Goal: Task Accomplishment & Management: Contribute content

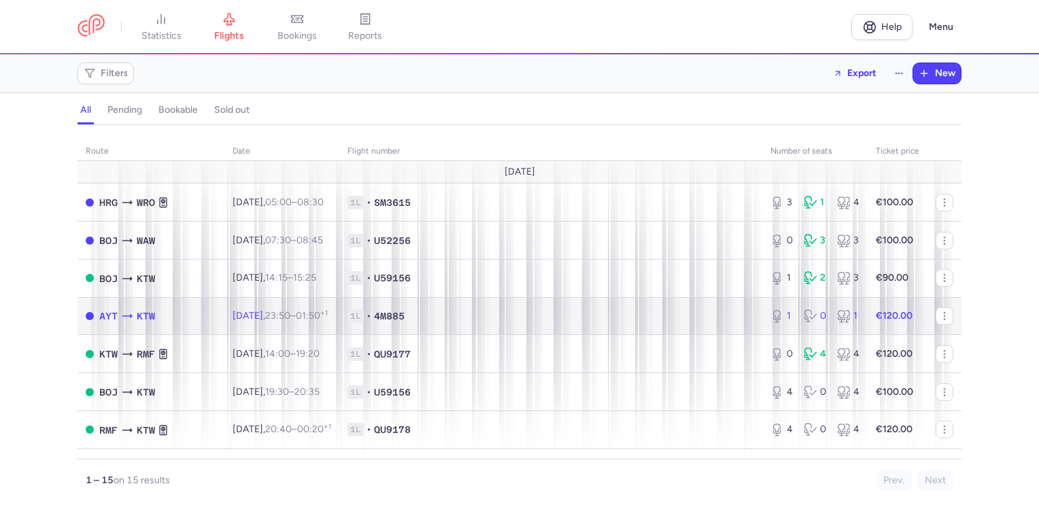
click at [910, 319] on td "€120.00" at bounding box center [898, 316] width 60 height 38
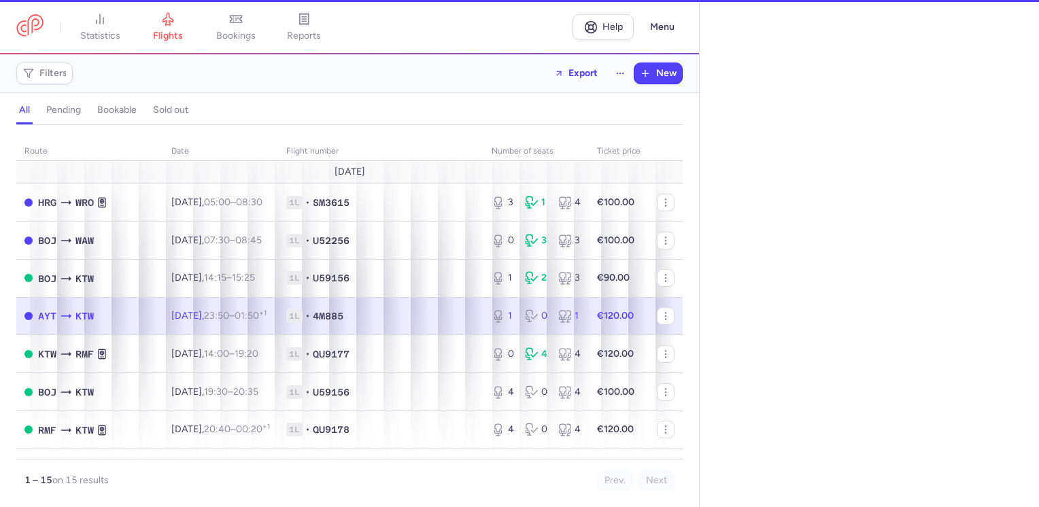
select select "days"
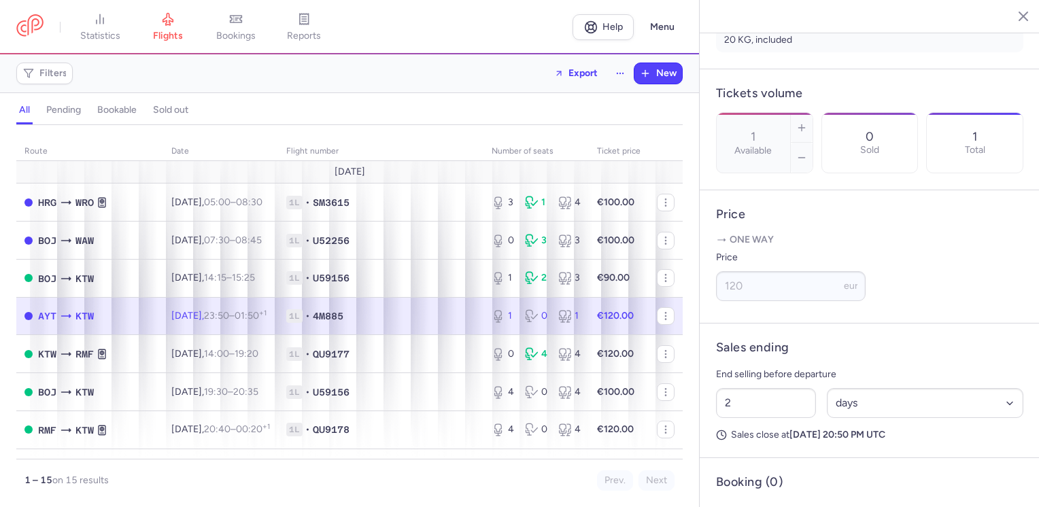
scroll to position [441, 0]
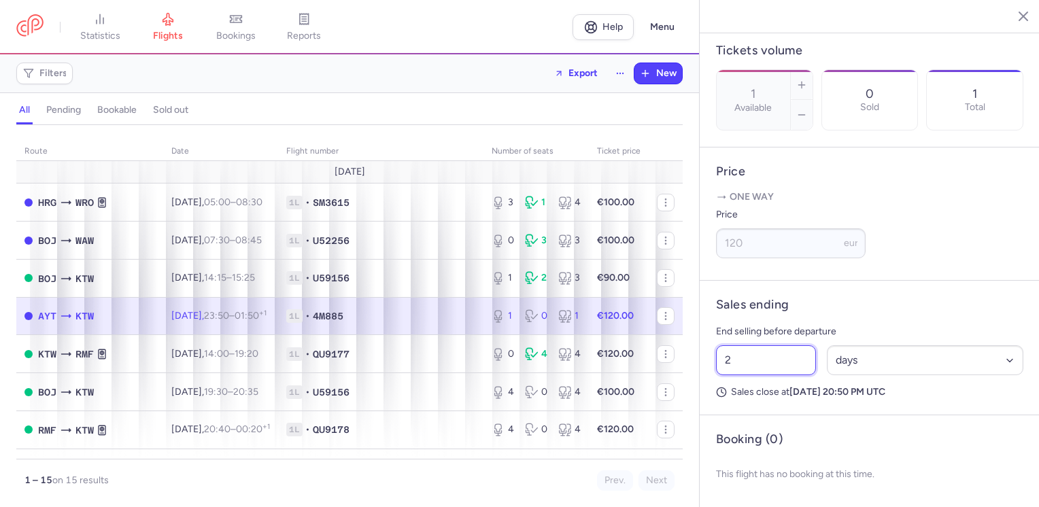
drag, startPoint x: 707, startPoint y: 364, endPoint x: 697, endPoint y: 365, distance: 10.3
click at [697, 365] on div "statistics flights bookings reports Help Menu Filters Export New all pending bo…" at bounding box center [519, 253] width 1039 height 507
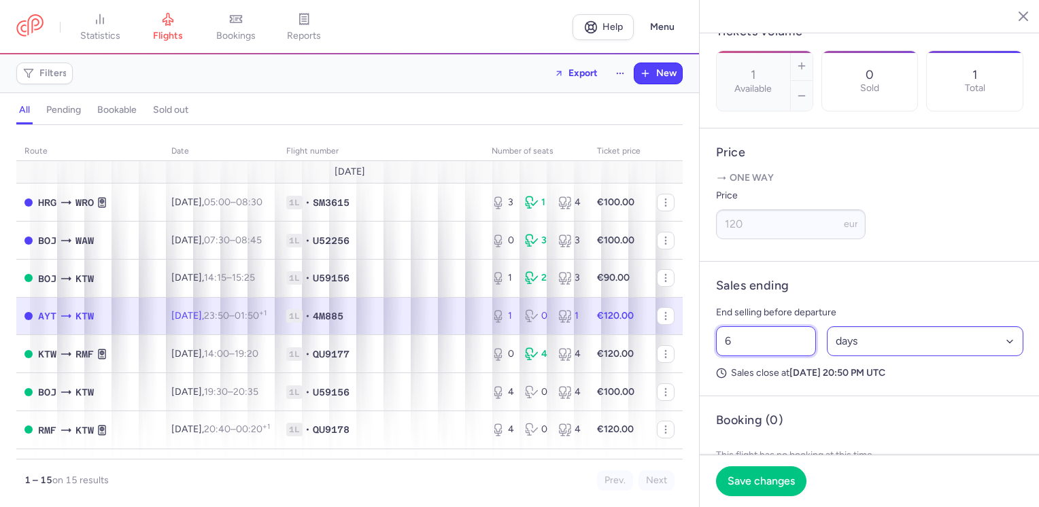
type input "6"
click at [881, 356] on select "Select an option hours days" at bounding box center [925, 341] width 197 height 30
select select "hours"
click at [827, 345] on select "Select an option hours days" at bounding box center [925, 341] width 197 height 30
click at [783, 479] on span "Save changes" at bounding box center [761, 481] width 67 height 12
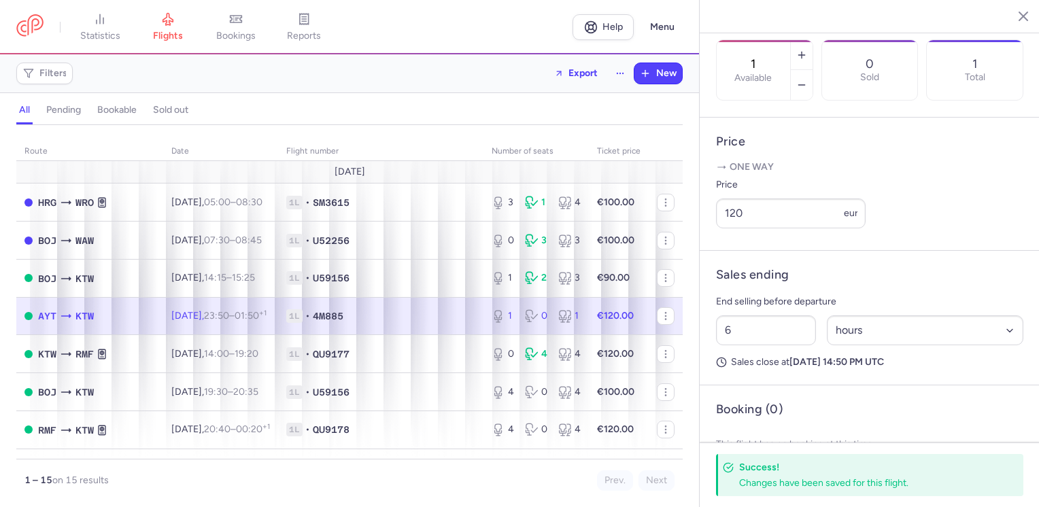
scroll to position [430, 0]
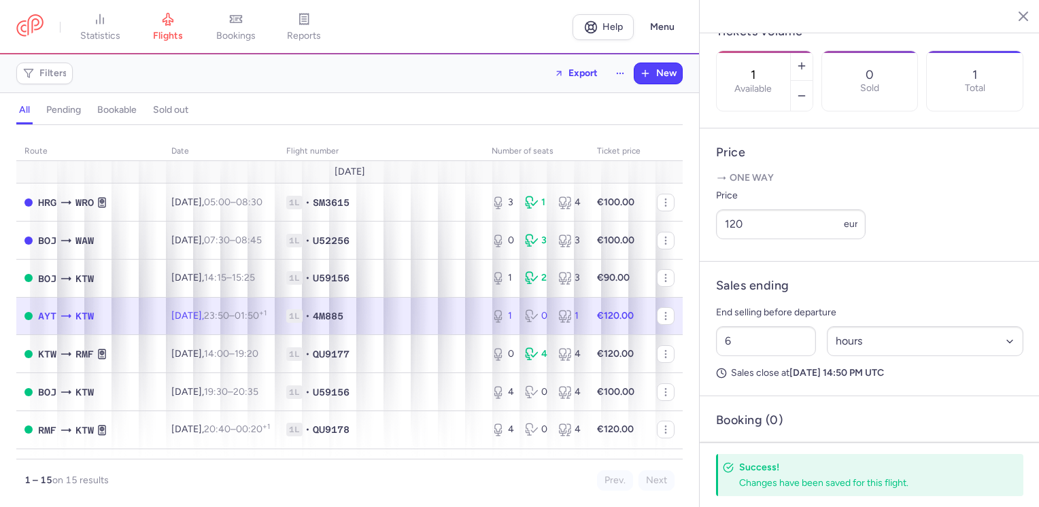
click at [1012, 12] on icon "button" at bounding box center [1013, 16] width 14 height 14
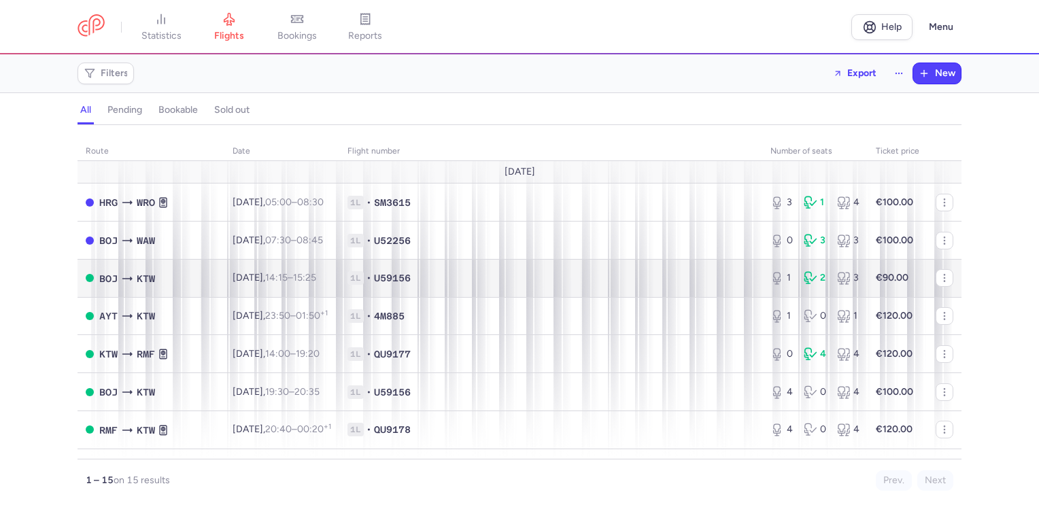
scroll to position [68, 0]
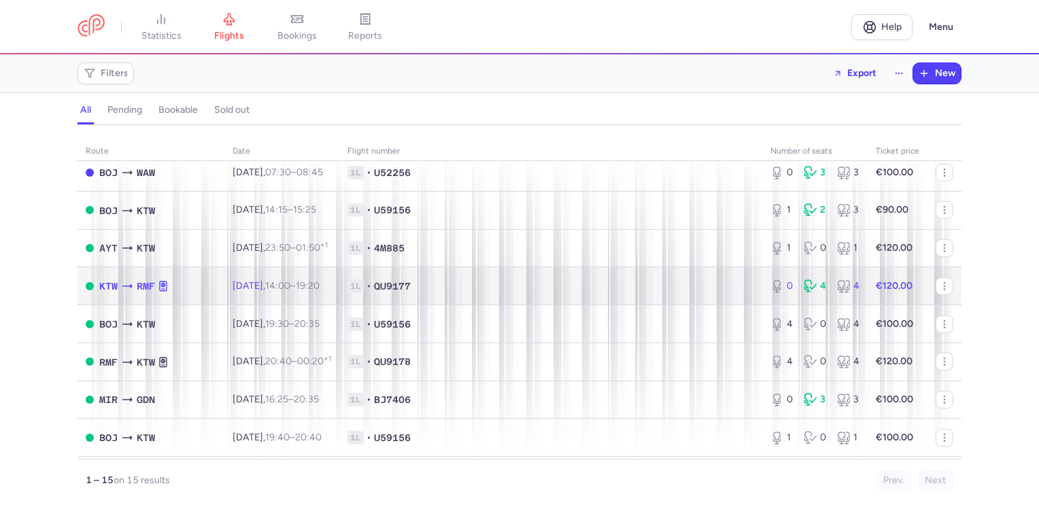
click at [915, 290] on td "€120.00" at bounding box center [898, 286] width 60 height 38
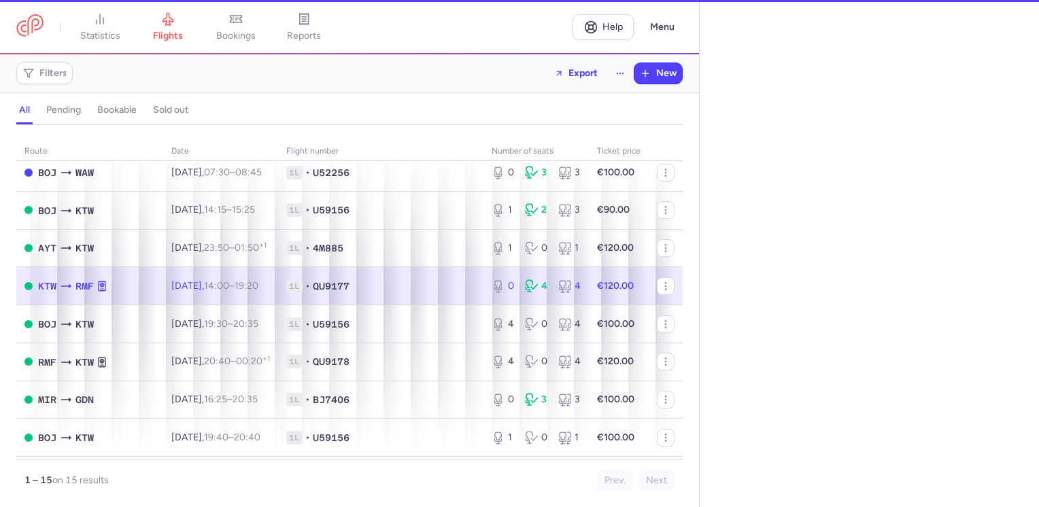
select select "days"
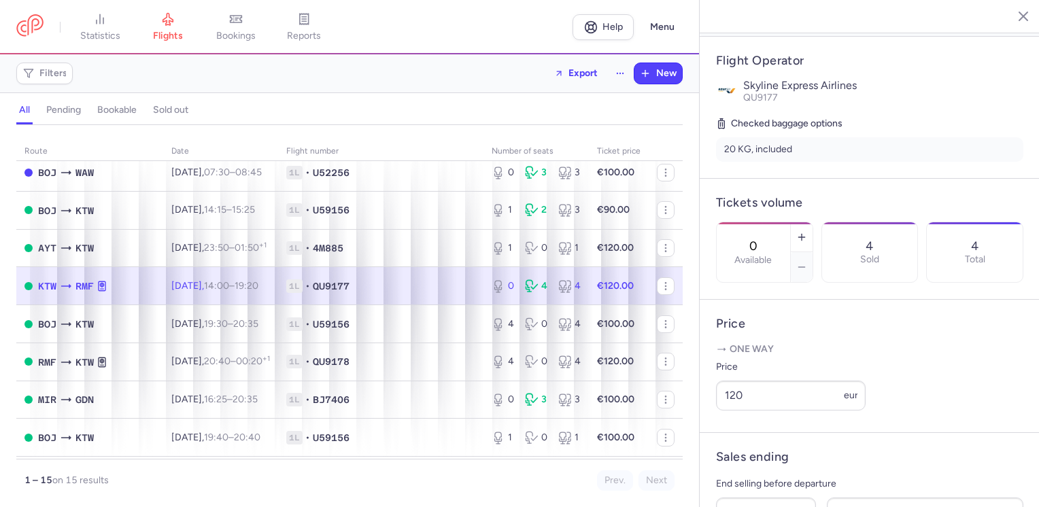
scroll to position [272, 0]
click at [807, 229] on icon "button" at bounding box center [801, 234] width 11 height 11
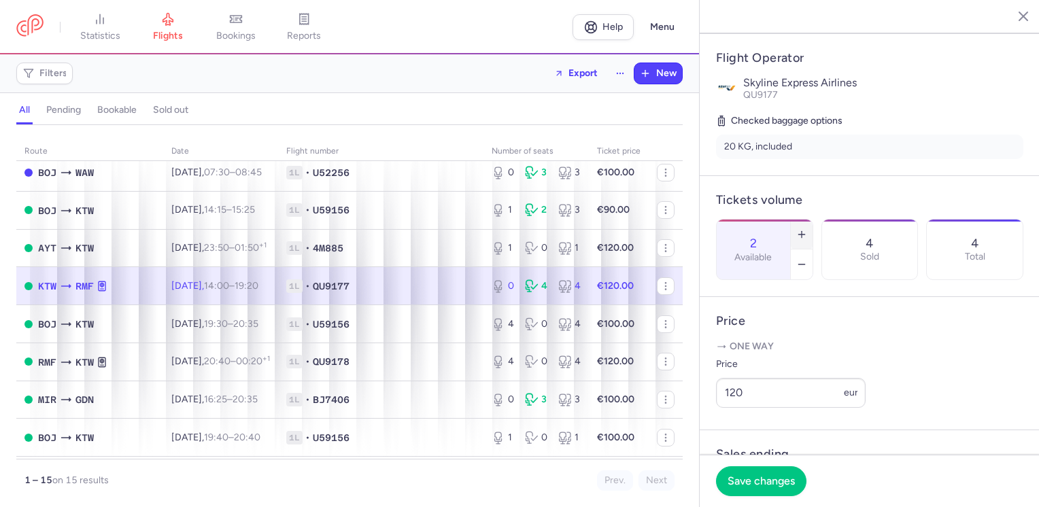
click at [807, 229] on icon "button" at bounding box center [801, 234] width 11 height 11
type input "4"
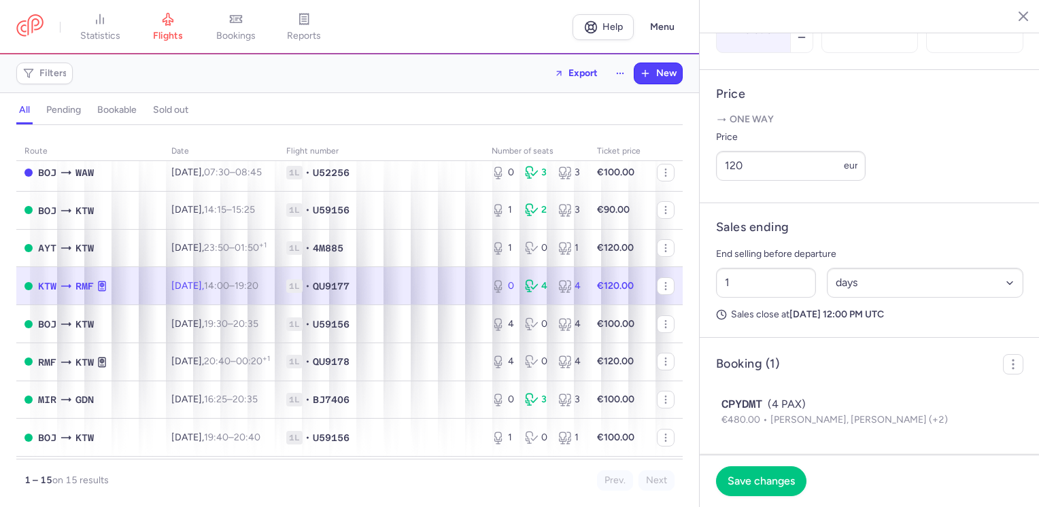
scroll to position [517, 0]
drag, startPoint x: 734, startPoint y: 279, endPoint x: 708, endPoint y: 278, distance: 26.5
click at [708, 278] on article "Sales ending End selling before departure 1 Select an option hours days Sales c…" at bounding box center [870, 270] width 340 height 135
type input "4"
click at [882, 286] on select "Select an option hours days" at bounding box center [925, 283] width 197 height 30
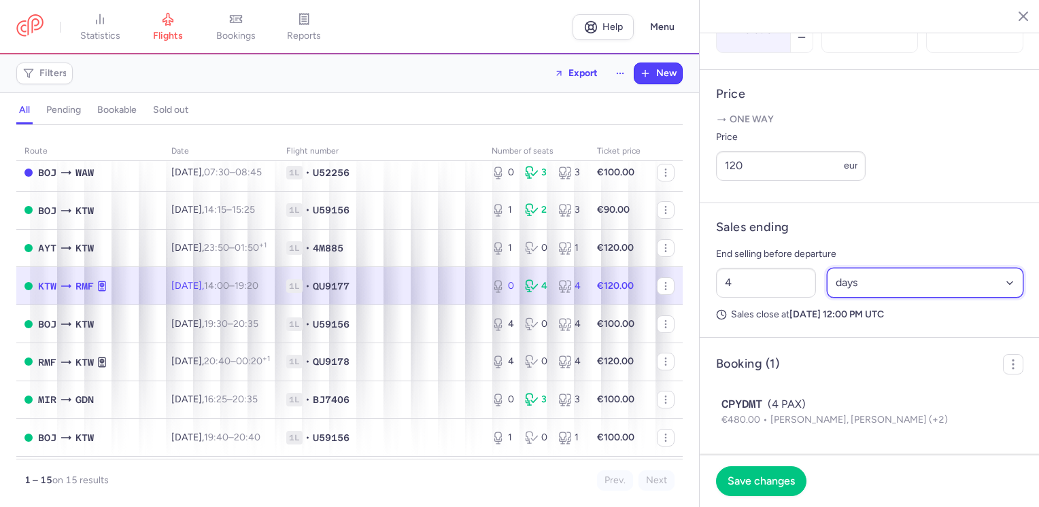
select select "hours"
click at [827, 269] on select "Select an option hours days" at bounding box center [925, 283] width 197 height 30
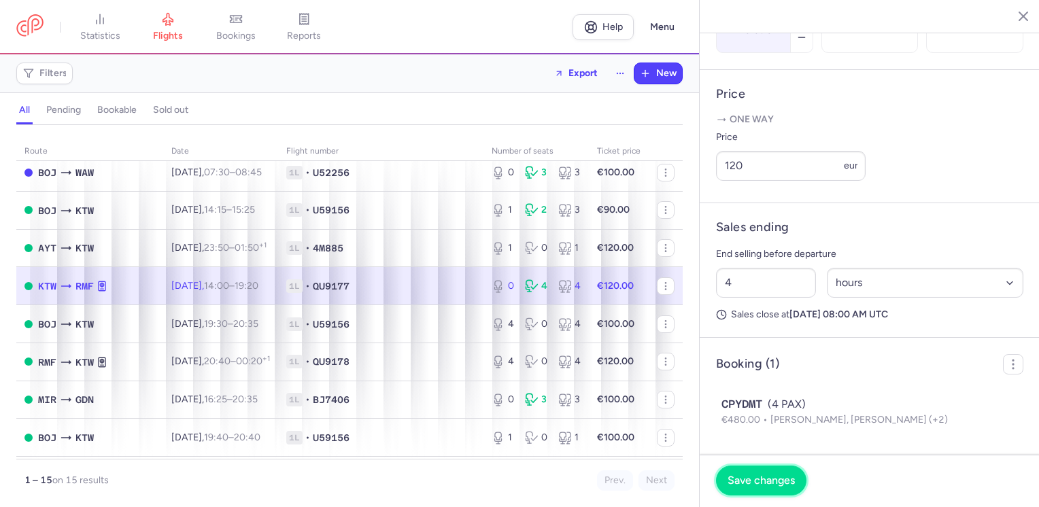
click at [787, 475] on span "Save changes" at bounding box center [761, 481] width 67 height 12
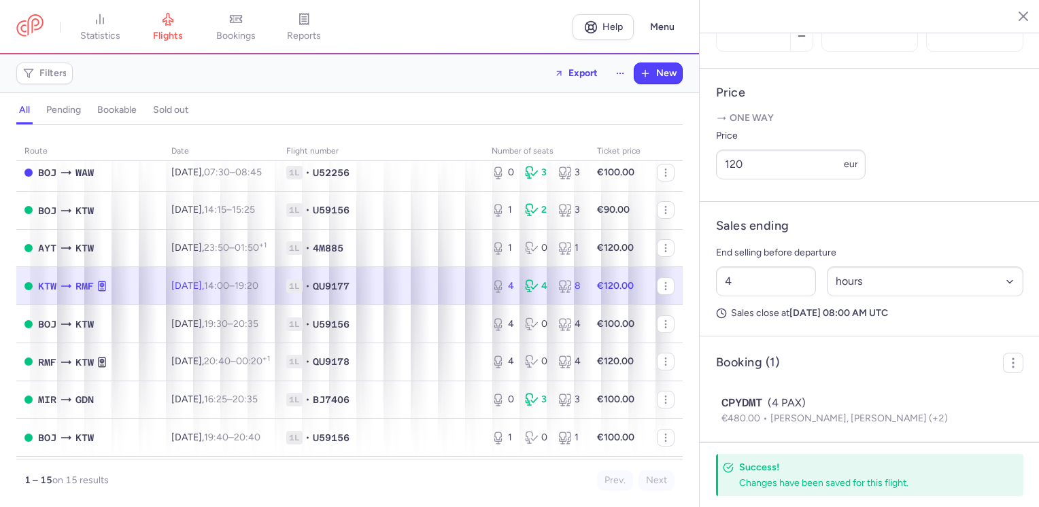
click at [1019, 18] on icon "button" at bounding box center [1013, 16] width 14 height 14
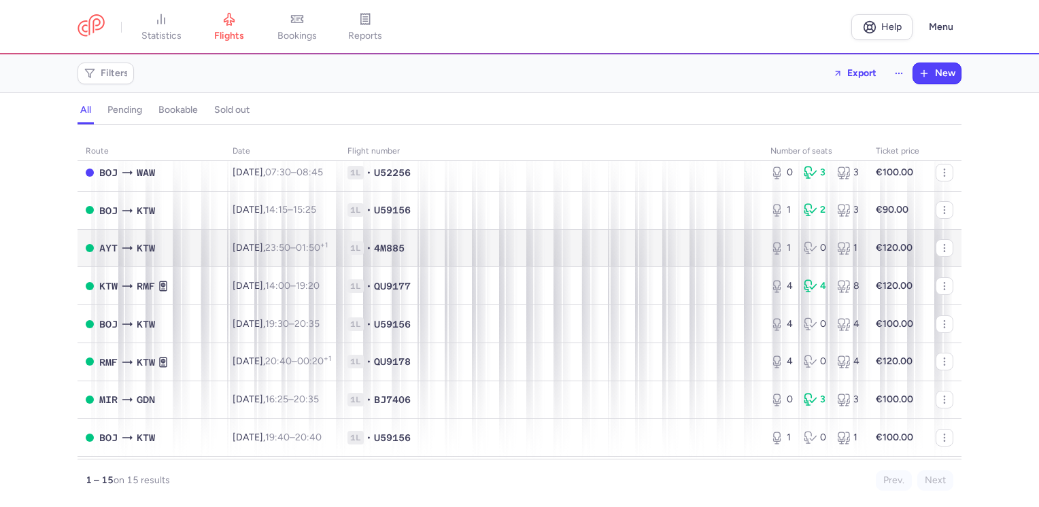
scroll to position [136, 0]
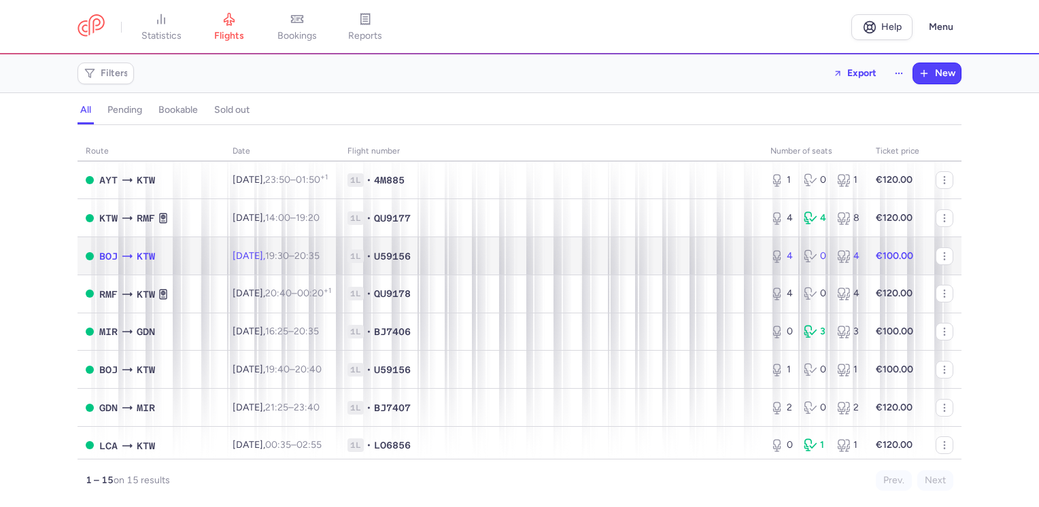
click at [913, 254] on td "€100.00" at bounding box center [898, 256] width 60 height 38
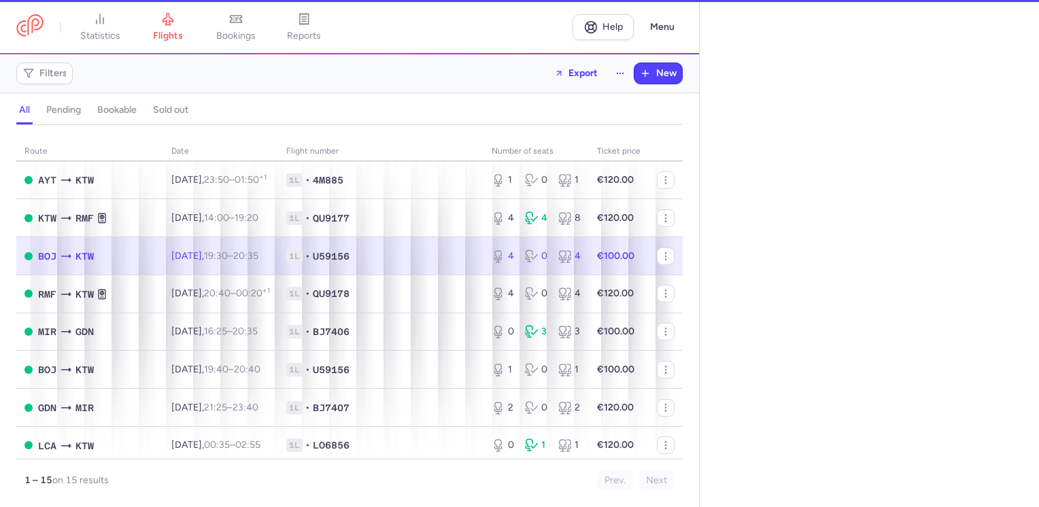
select select "hours"
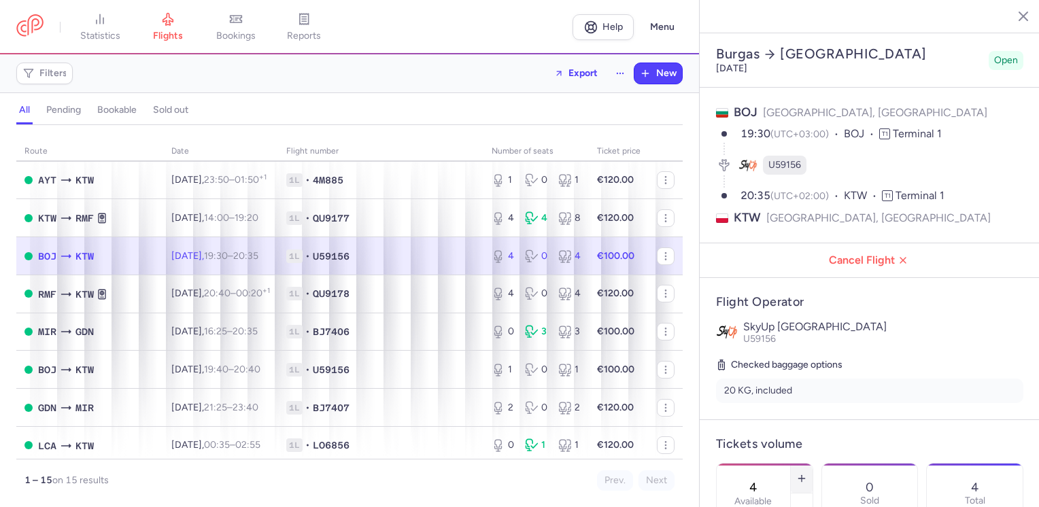
click at [804, 479] on line "button" at bounding box center [801, 479] width 6 height 0
type input "5"
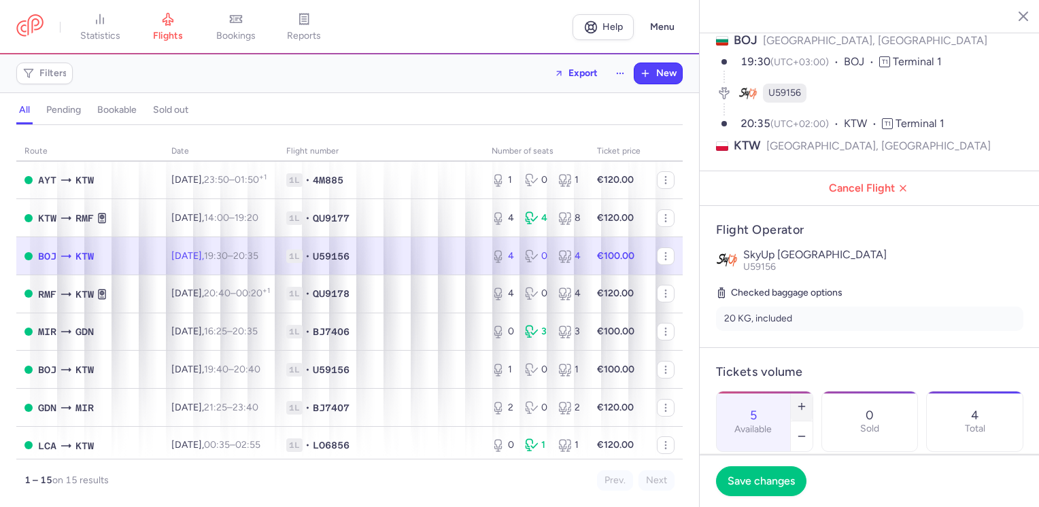
scroll to position [136, 0]
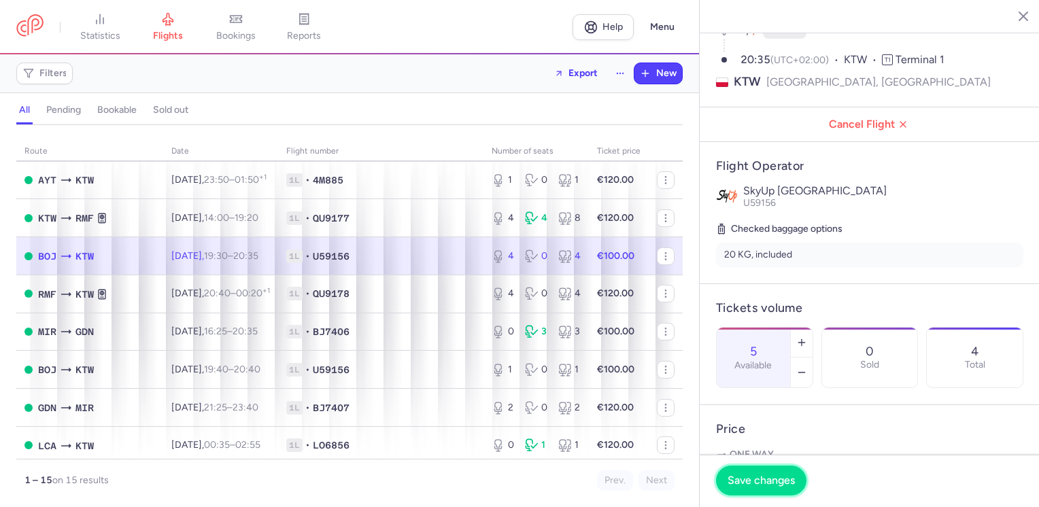
click at [764, 480] on span "Save changes" at bounding box center [761, 481] width 67 height 12
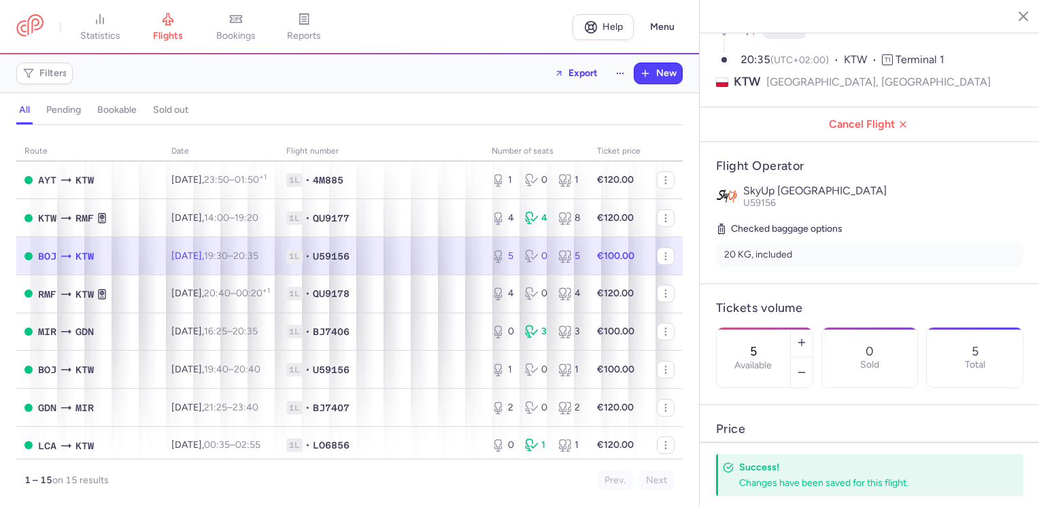
click at [1015, 14] on icon "button" at bounding box center [1013, 16] width 14 height 14
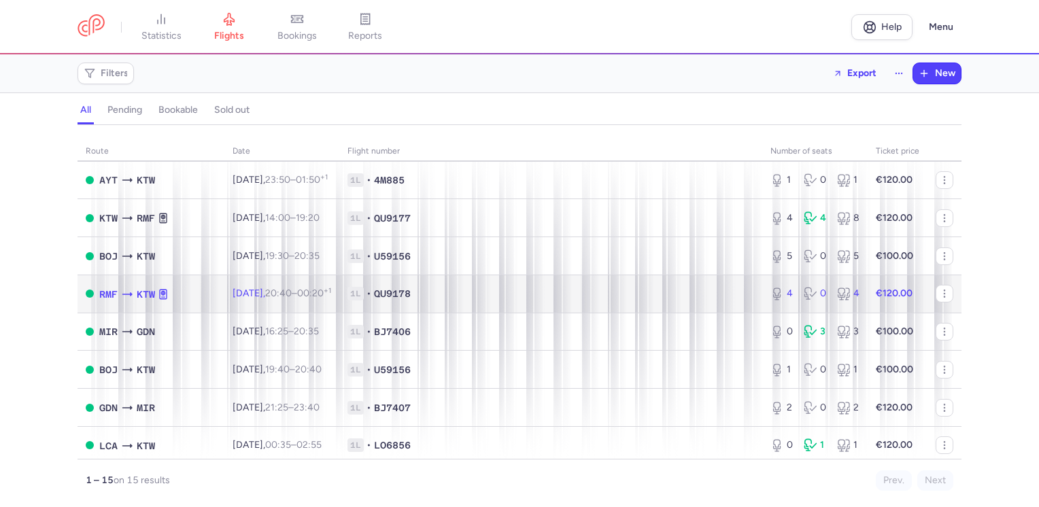
click at [907, 302] on td "€120.00" at bounding box center [898, 294] width 60 height 38
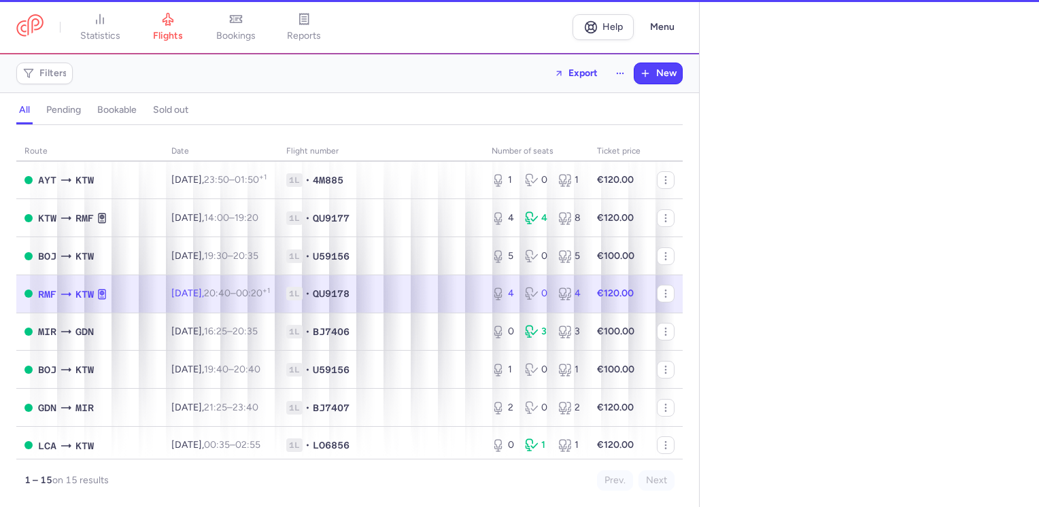
select select "hours"
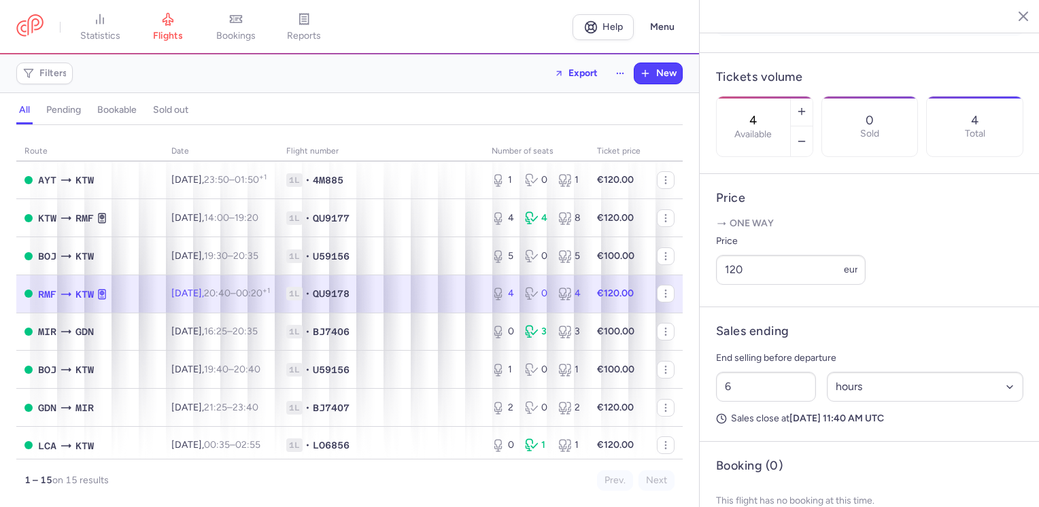
scroll to position [408, 0]
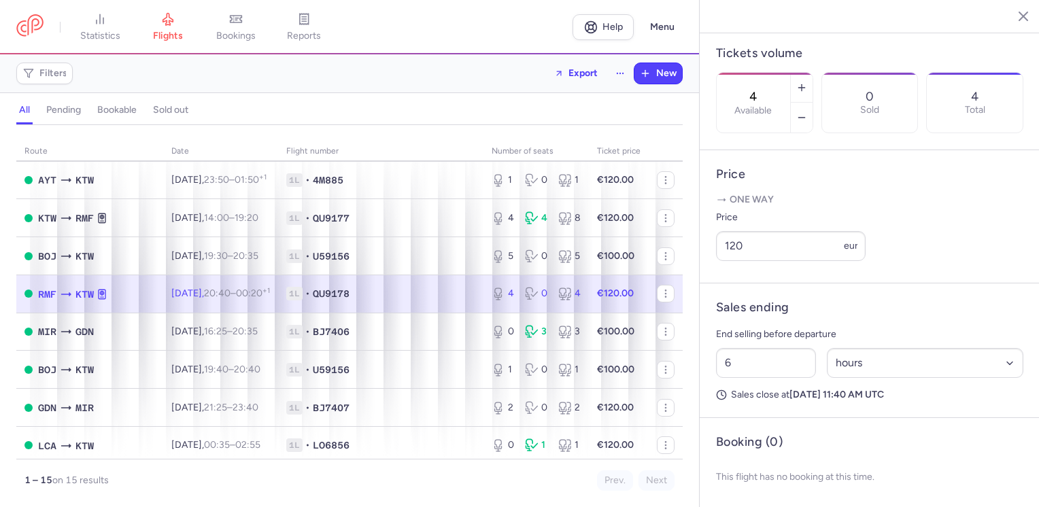
click at [1013, 15] on line "button" at bounding box center [1013, 15] width 7 height 7
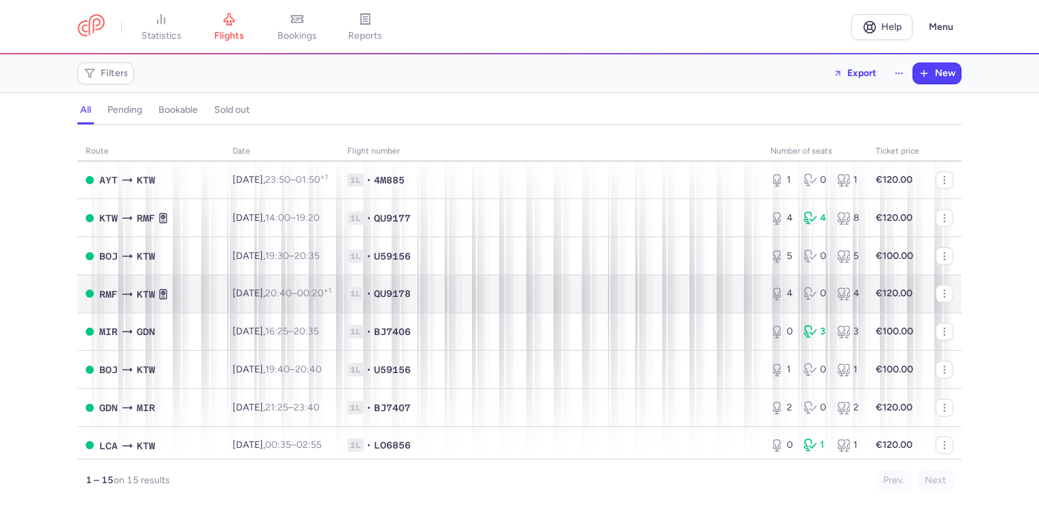
scroll to position [204, 0]
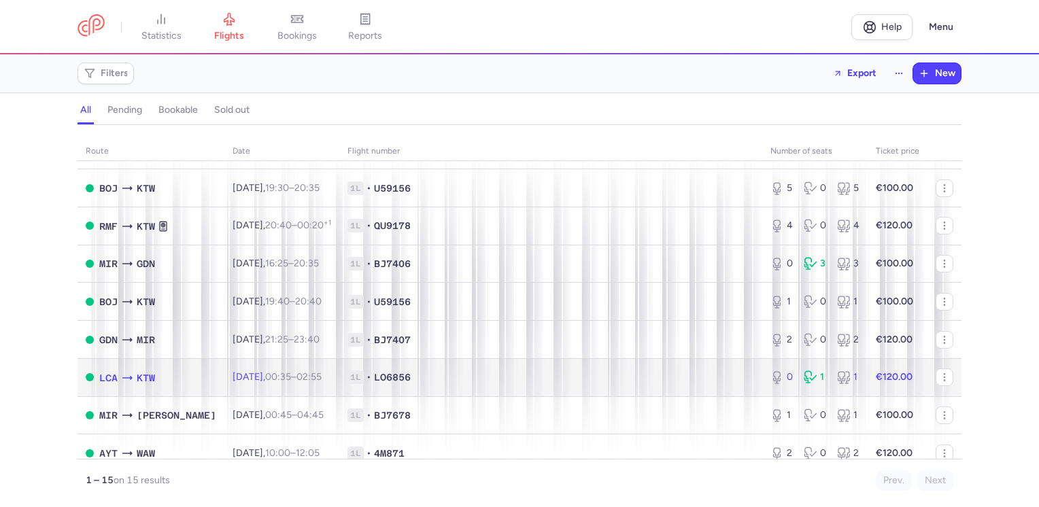
click at [928, 384] on td at bounding box center [945, 377] width 34 height 38
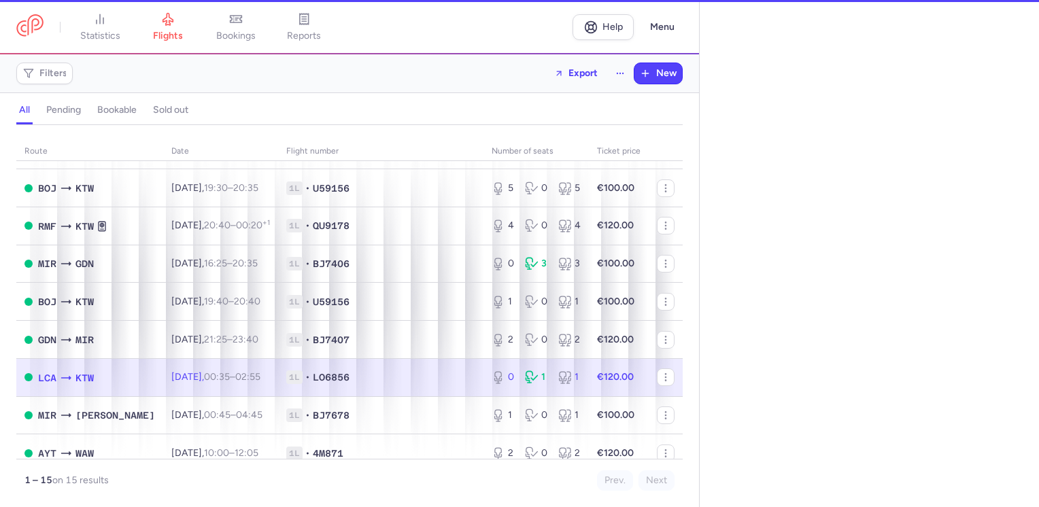
select select "days"
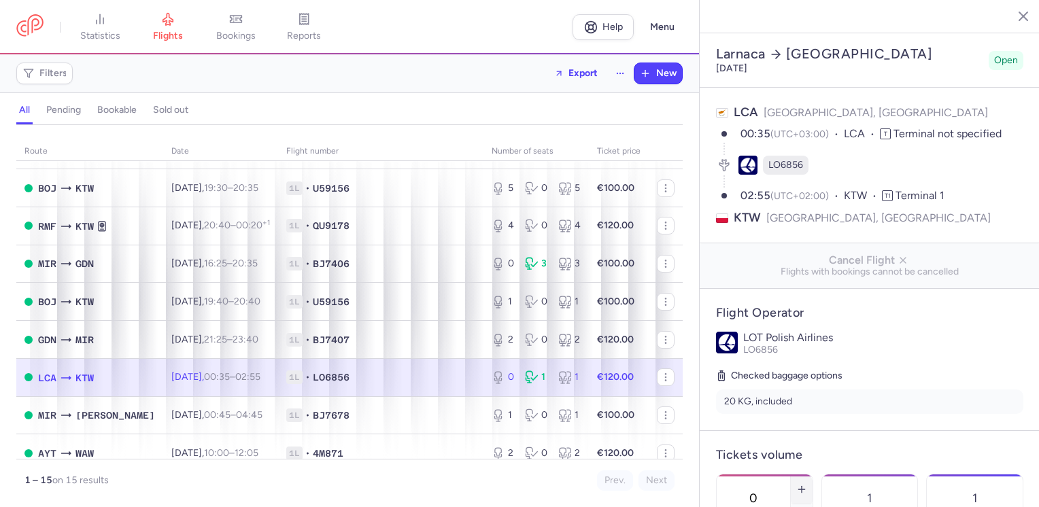
click at [807, 484] on icon "button" at bounding box center [801, 489] width 11 height 11
type input "1"
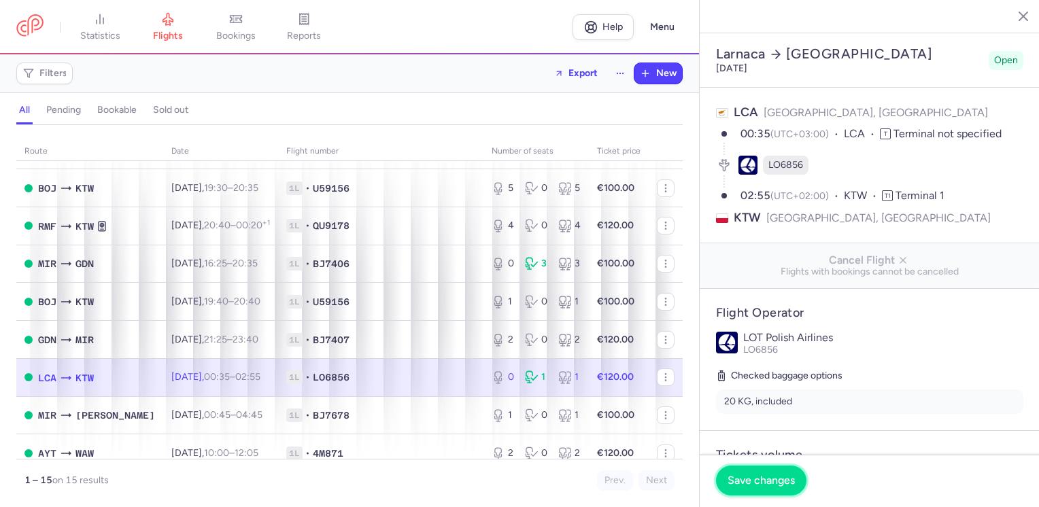
click at [780, 481] on span "Save changes" at bounding box center [761, 481] width 67 height 12
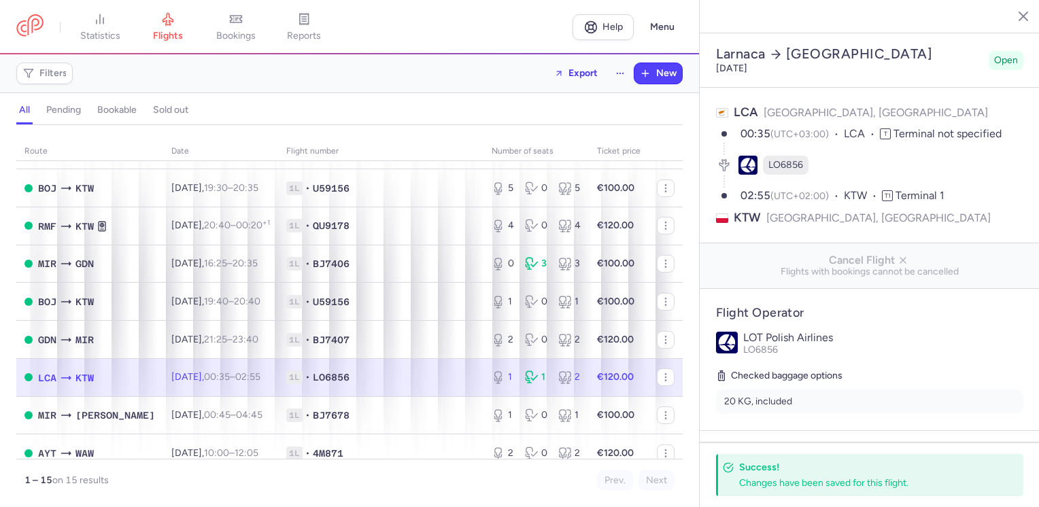
click at [1015, 17] on line "button" at bounding box center [1013, 15] width 7 height 7
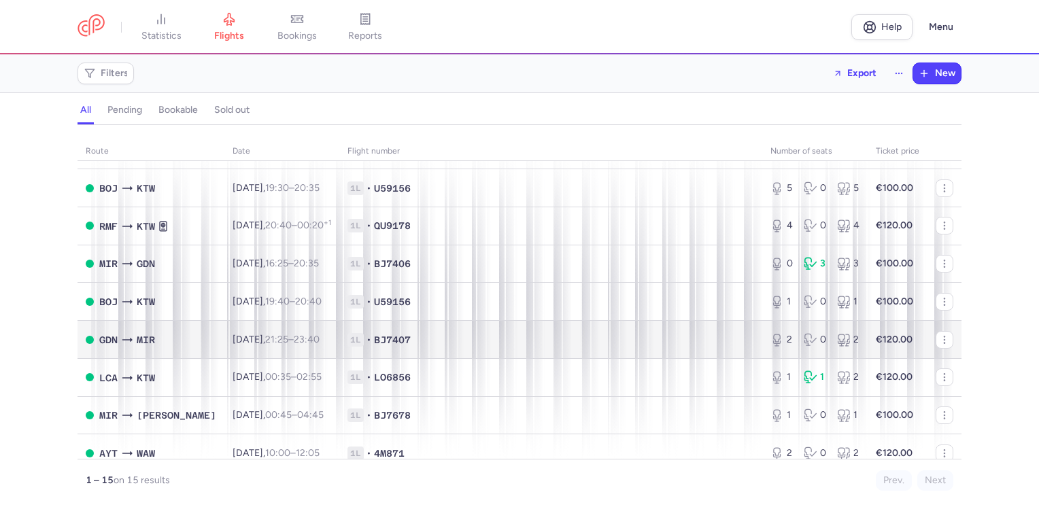
scroll to position [272, 0]
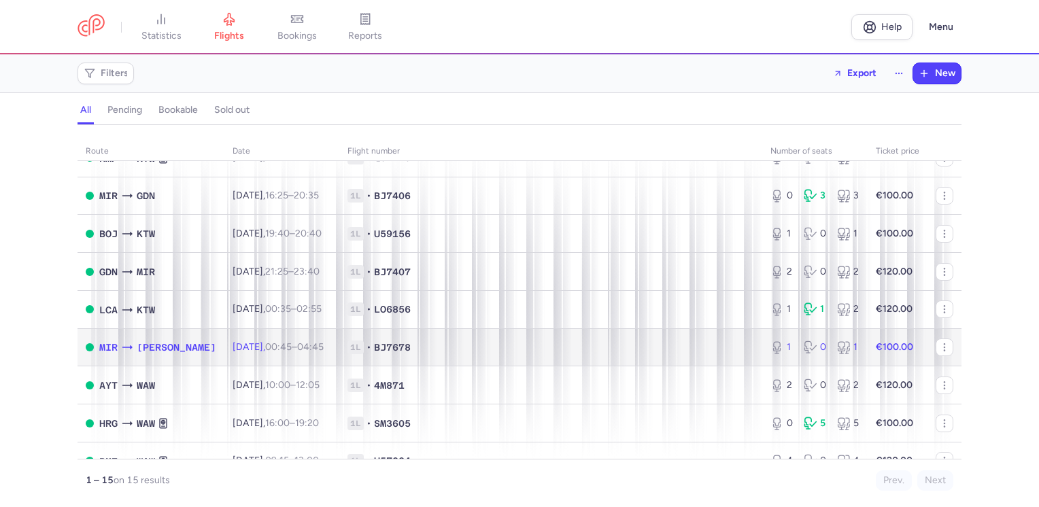
click at [909, 356] on td "€100.00" at bounding box center [898, 347] width 60 height 38
select select "days"
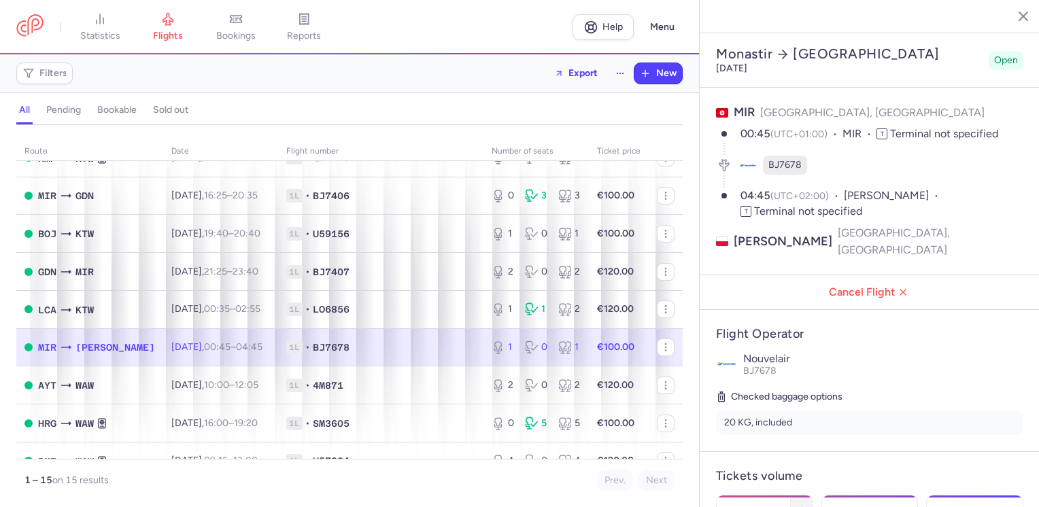
click at [813, 496] on button "button" at bounding box center [802, 511] width 22 height 30
type input "2"
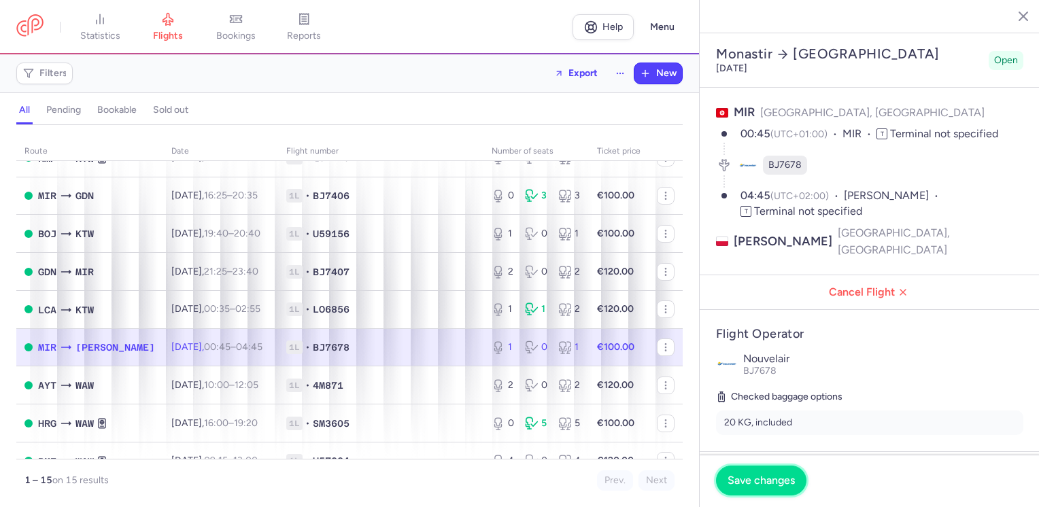
click at [763, 477] on span "Save changes" at bounding box center [761, 481] width 67 height 12
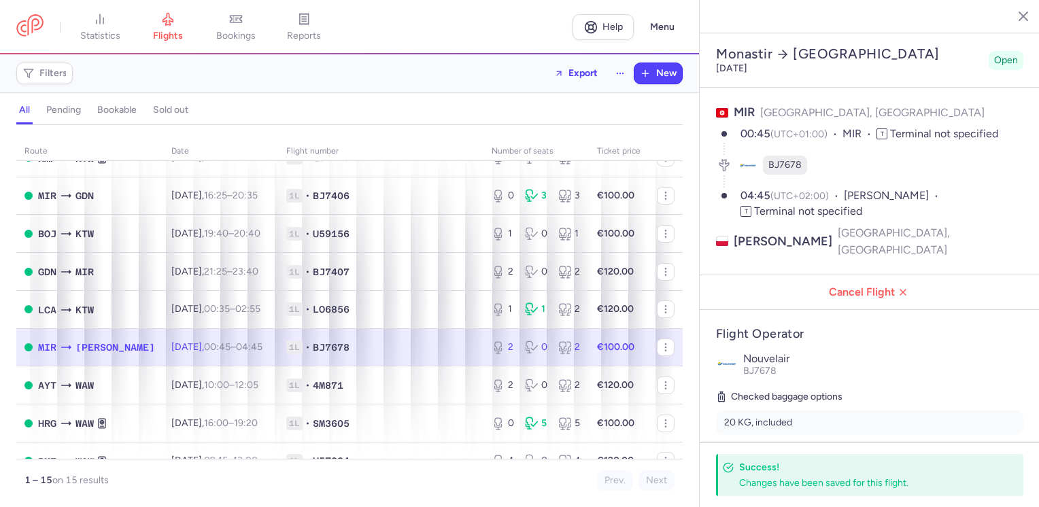
click at [1015, 14] on icon "button" at bounding box center [1013, 16] width 14 height 14
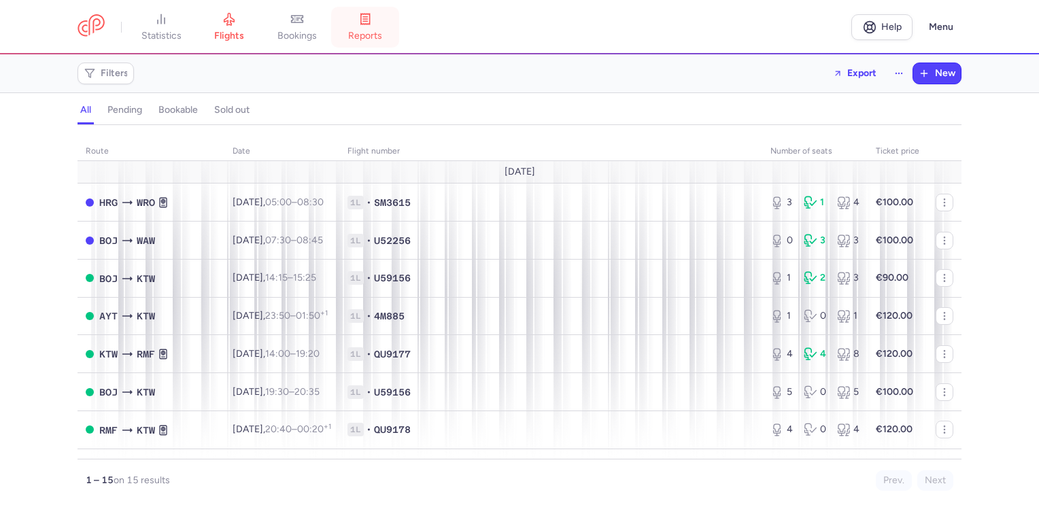
click at [367, 21] on icon at bounding box center [365, 21] width 4 height 0
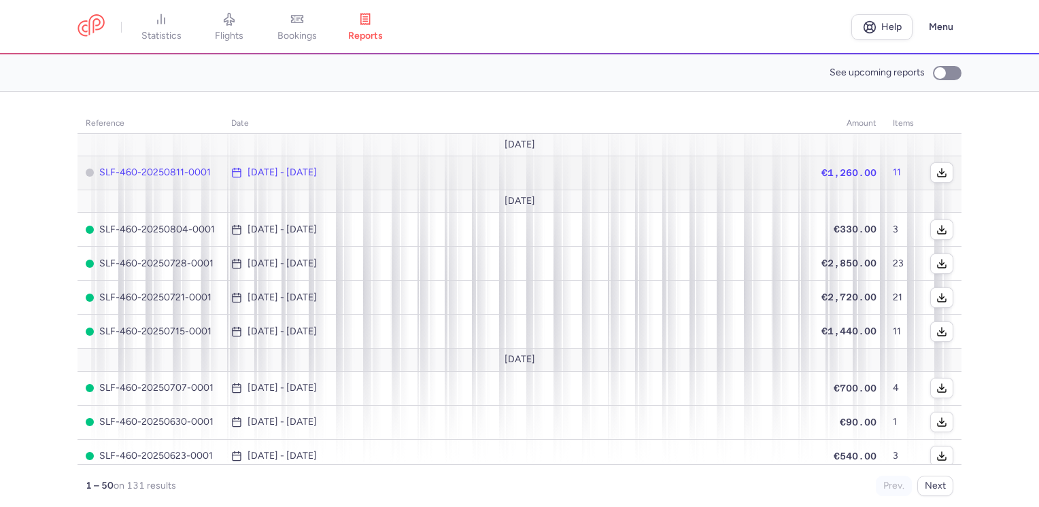
click at [922, 171] on td at bounding box center [941, 173] width 39 height 34
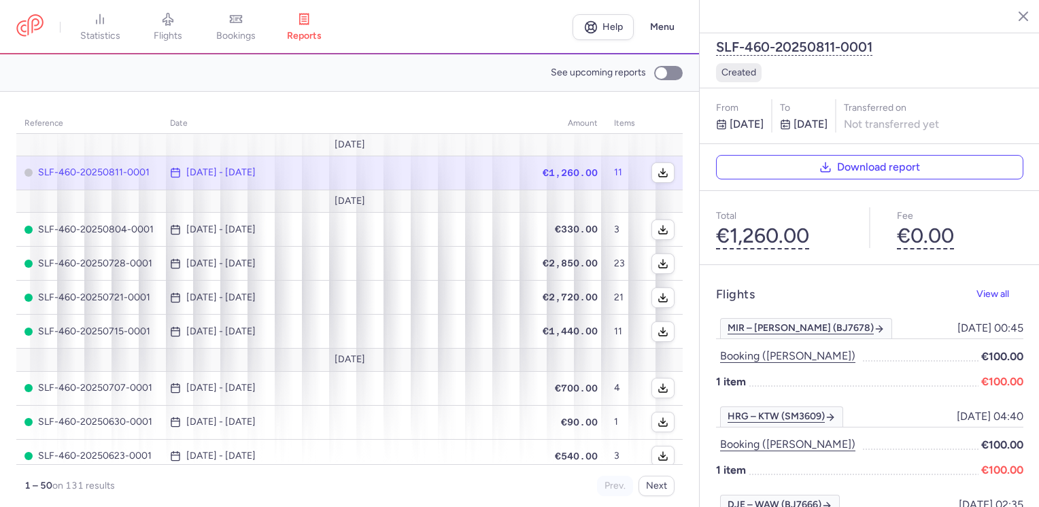
click at [1013, 12] on icon "button" at bounding box center [1013, 16] width 14 height 14
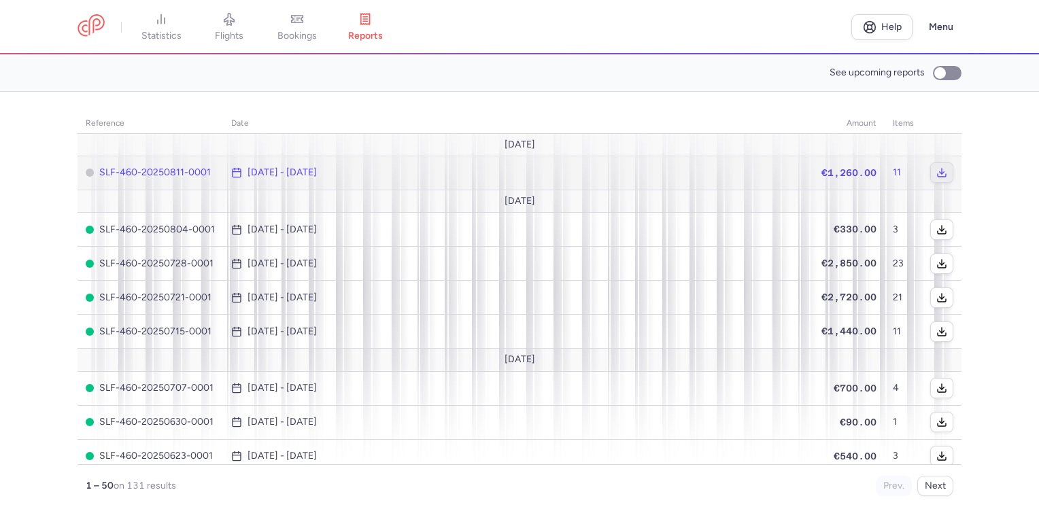
click at [937, 173] on button "button" at bounding box center [942, 172] width 22 height 19
click at [936, 171] on icon "button" at bounding box center [941, 172] width 11 height 11
click at [900, 175] on td "11" at bounding box center [903, 173] width 37 height 34
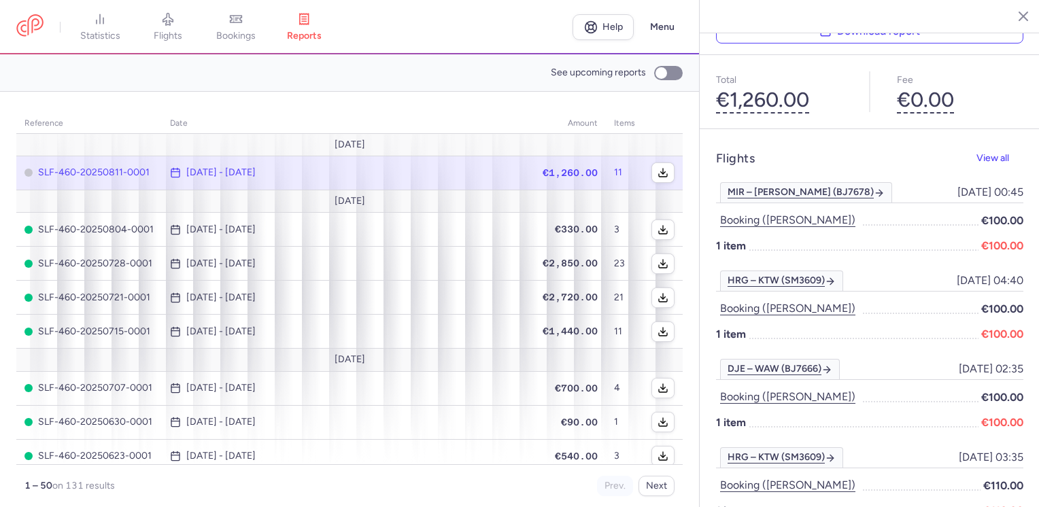
scroll to position [68, 0]
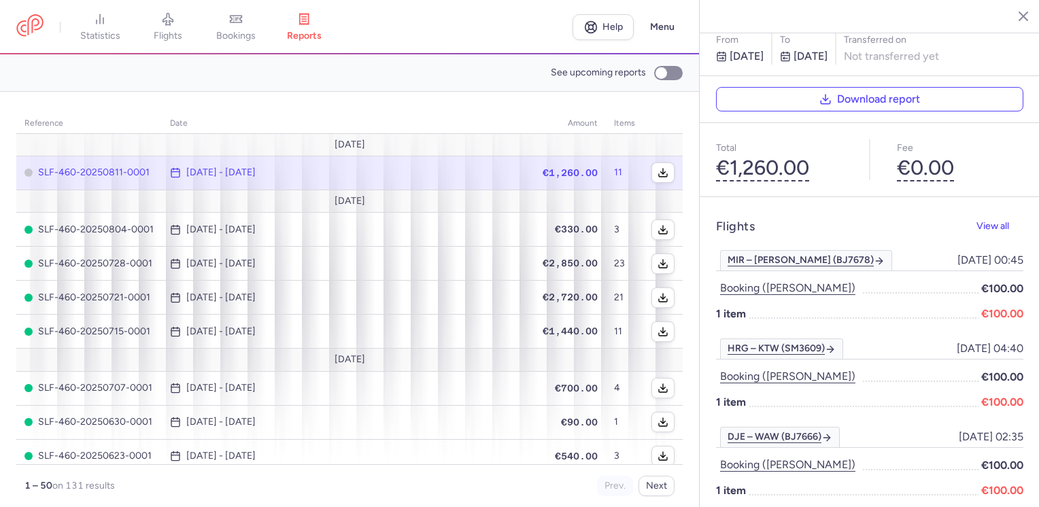
click at [1015, 18] on icon "button" at bounding box center [1013, 16] width 14 height 14
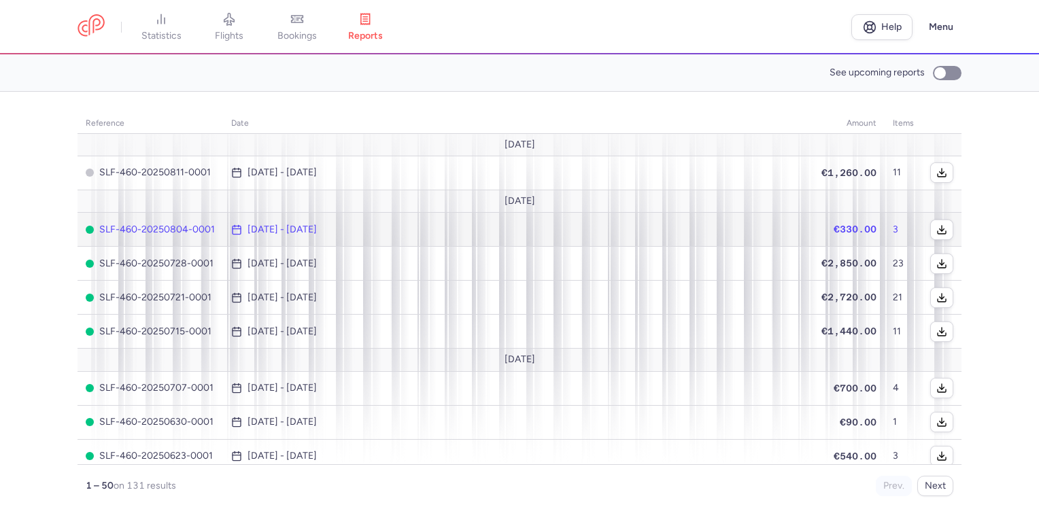
click at [909, 225] on td "3" at bounding box center [903, 230] width 37 height 34
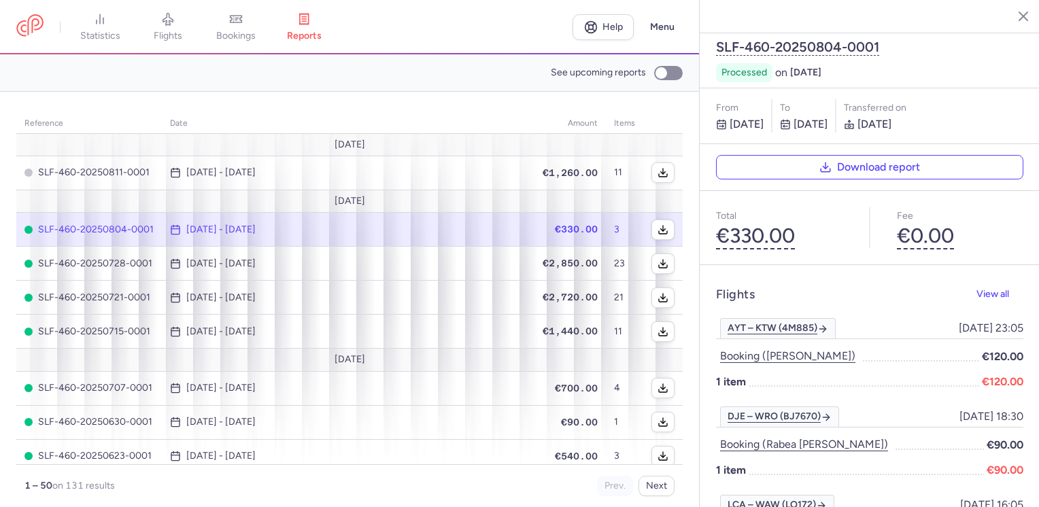
click at [1012, 18] on icon "button" at bounding box center [1013, 16] width 14 height 14
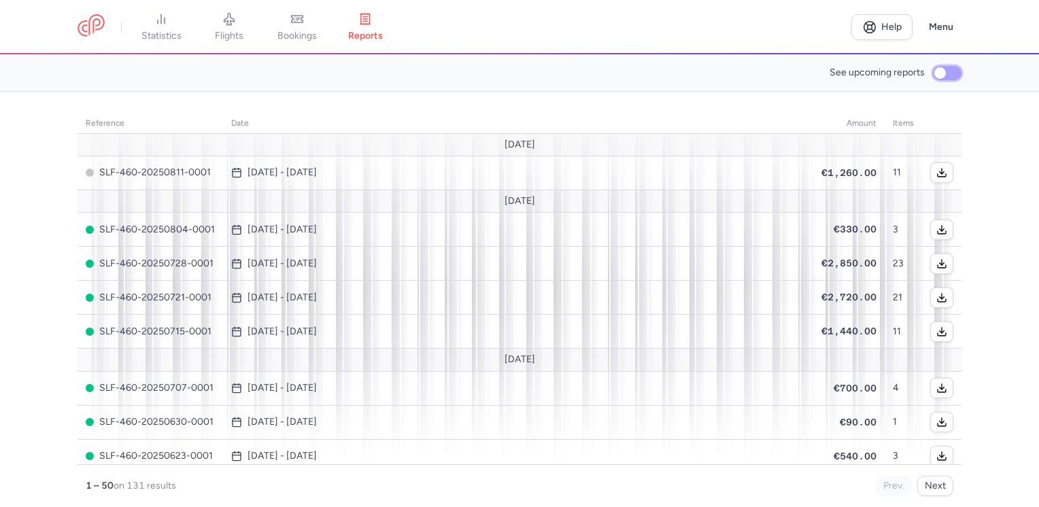
click at [947, 76] on input "See upcoming reports" at bounding box center [947, 73] width 29 height 14
checkbox input "true"
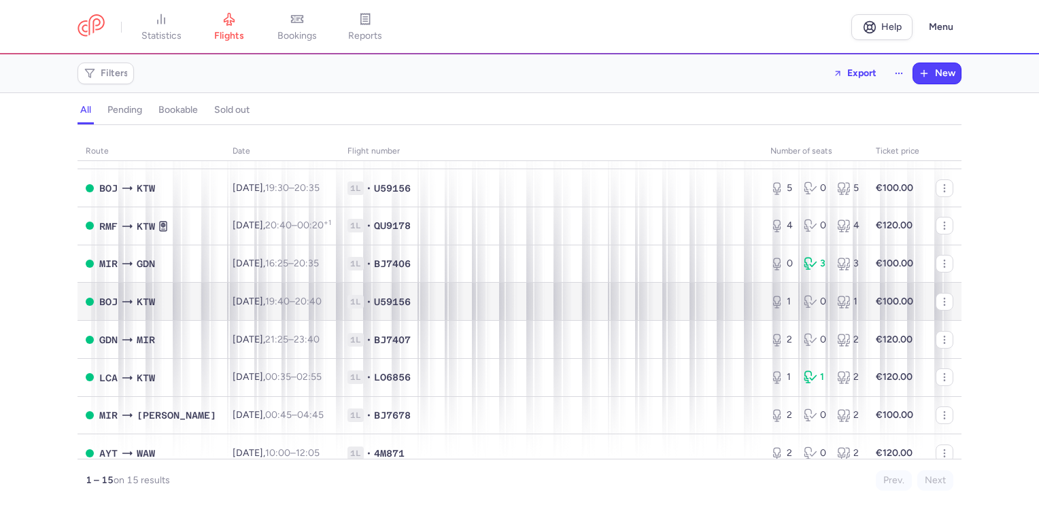
scroll to position [305, 0]
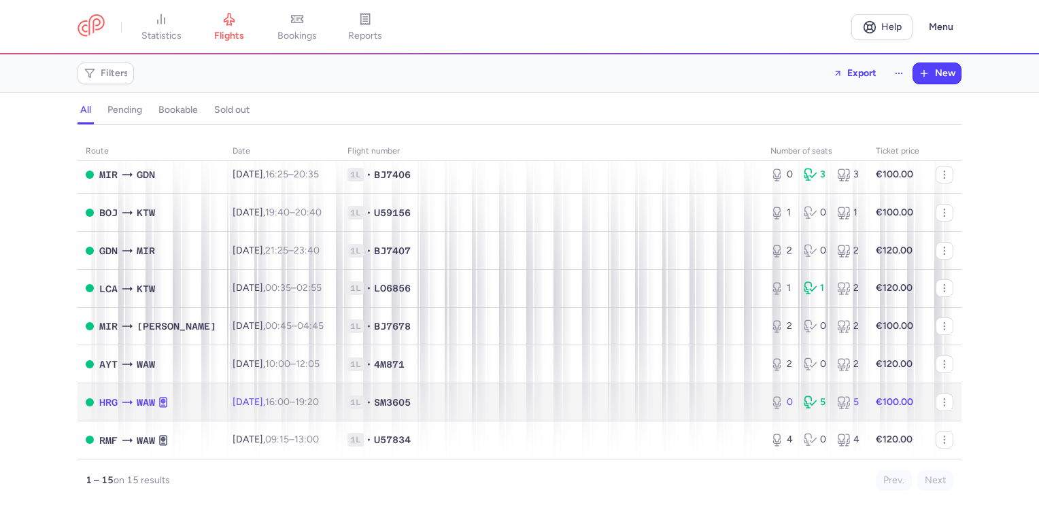
click at [909, 400] on td "€100.00" at bounding box center [898, 403] width 60 height 38
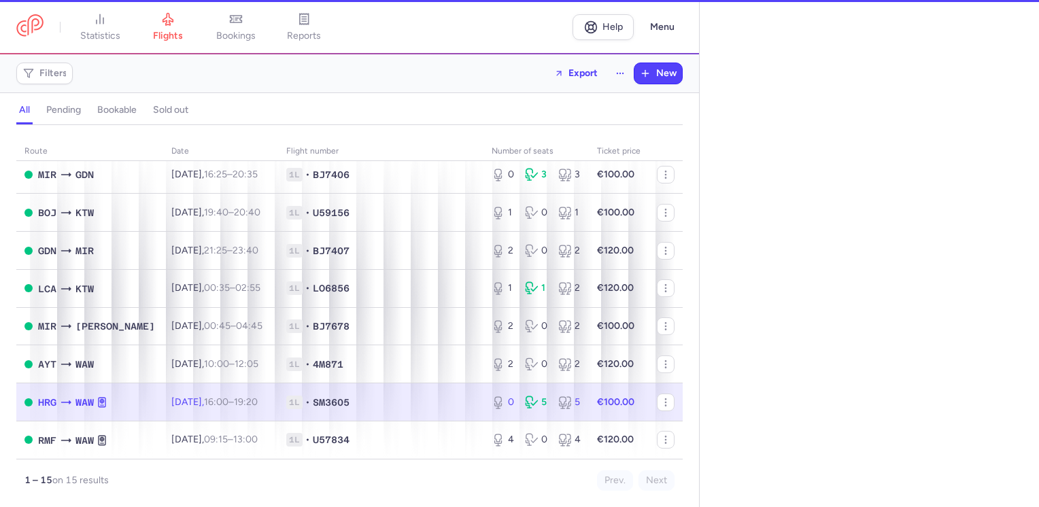
select select "days"
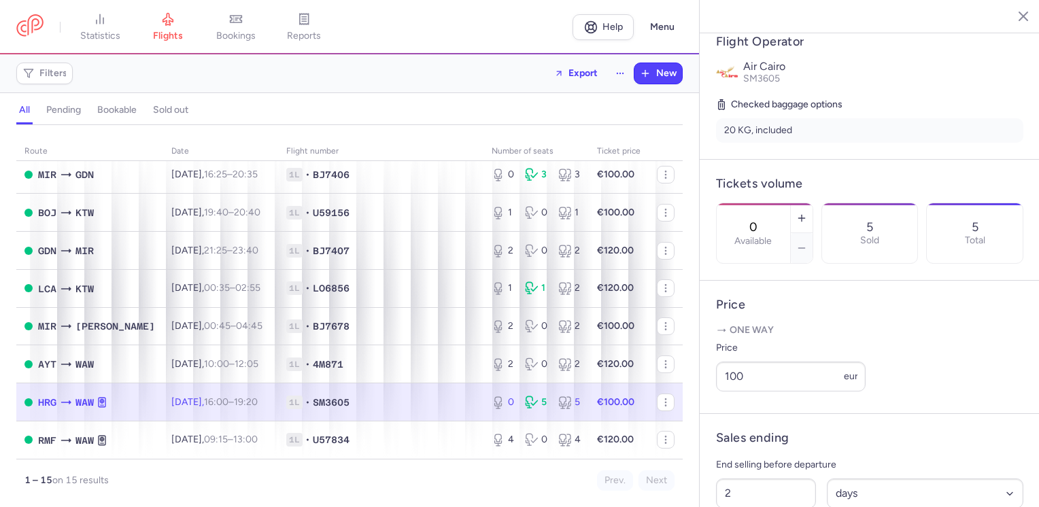
scroll to position [272, 0]
click at [807, 212] on icon "button" at bounding box center [801, 217] width 11 height 11
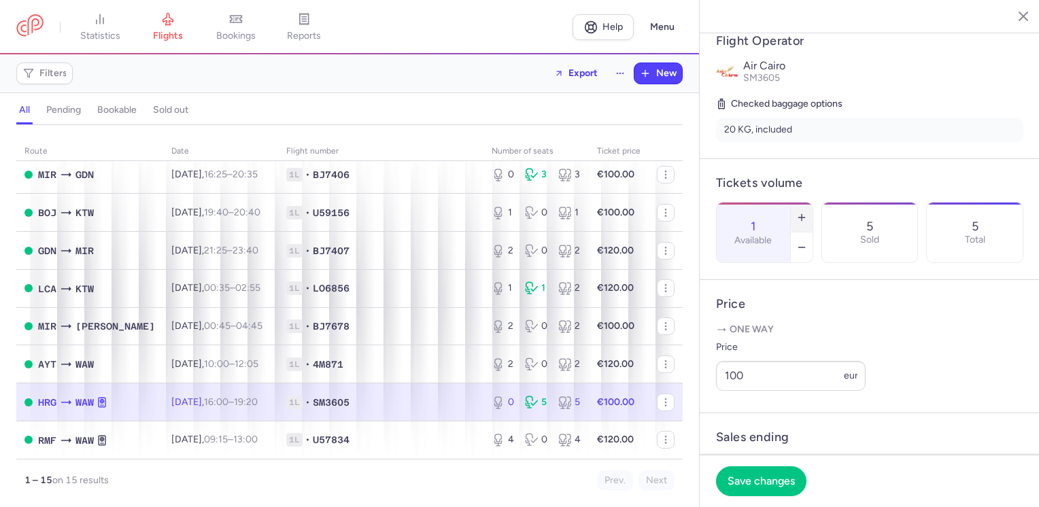
click at [807, 212] on icon "button" at bounding box center [801, 217] width 11 height 11
type input "5"
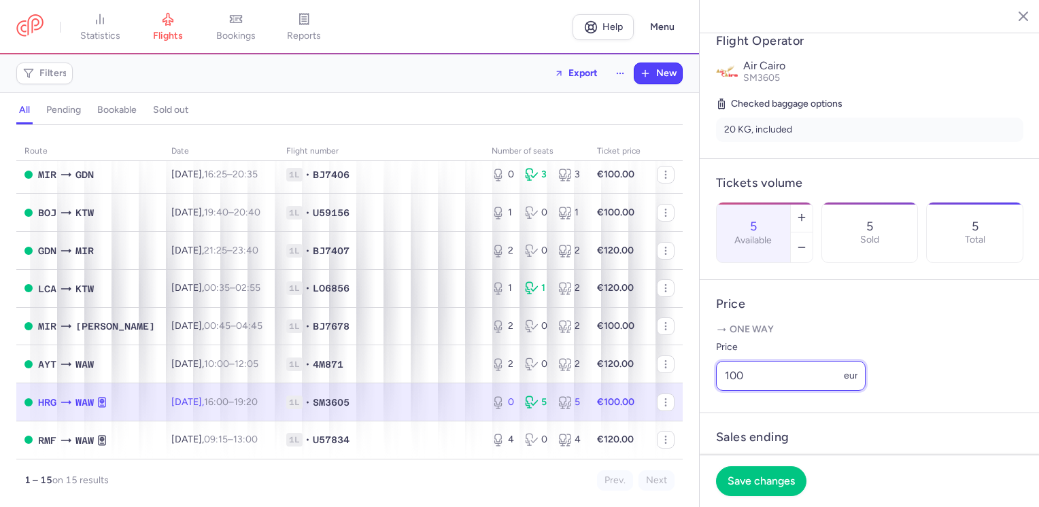
drag, startPoint x: 749, startPoint y: 414, endPoint x: 683, endPoint y: 414, distance: 66.0
click at [683, 414] on div "statistics flights bookings reports Help Menu Filters Export New all pending bo…" at bounding box center [519, 253] width 1039 height 507
type input "130"
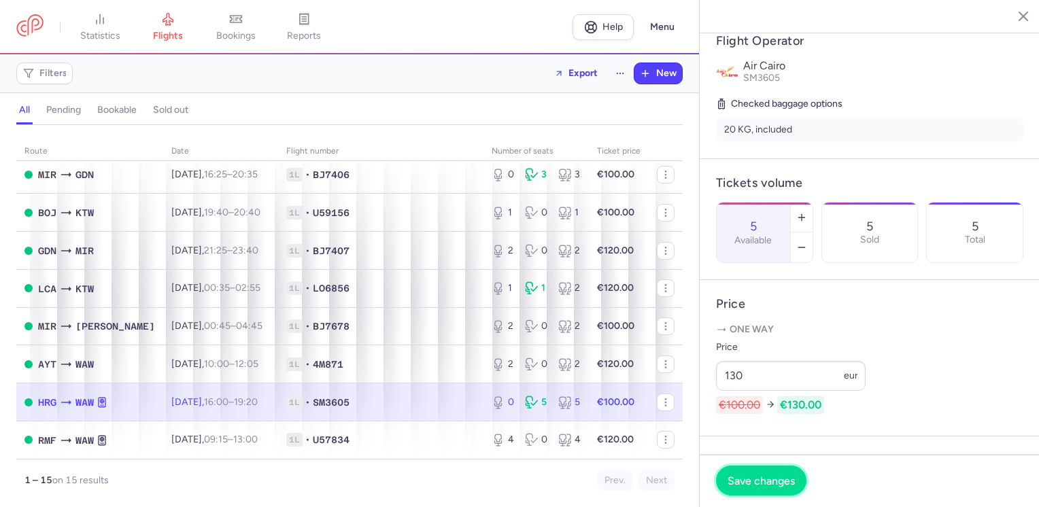
click at [770, 478] on span "Save changes" at bounding box center [761, 481] width 67 height 12
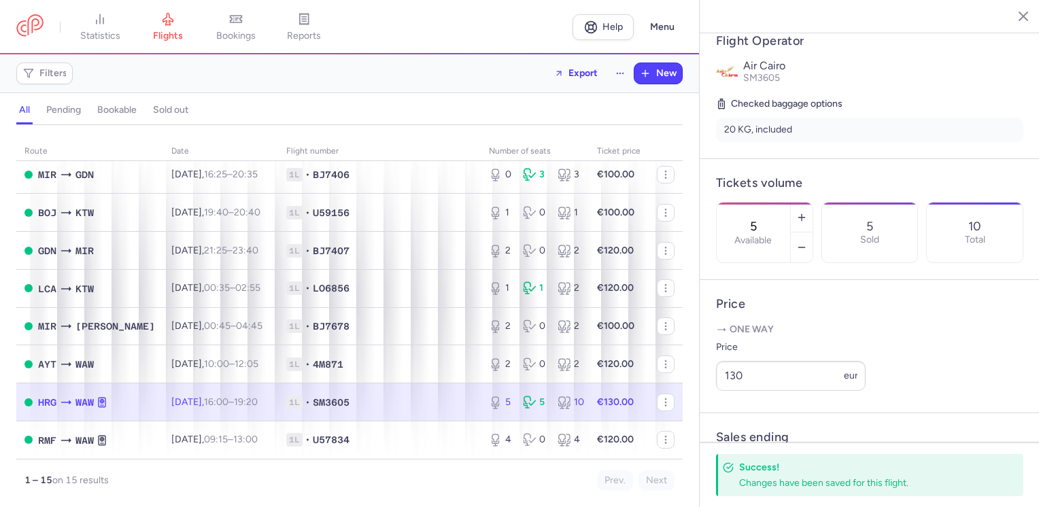
click at [1012, 11] on icon "button" at bounding box center [1013, 16] width 14 height 14
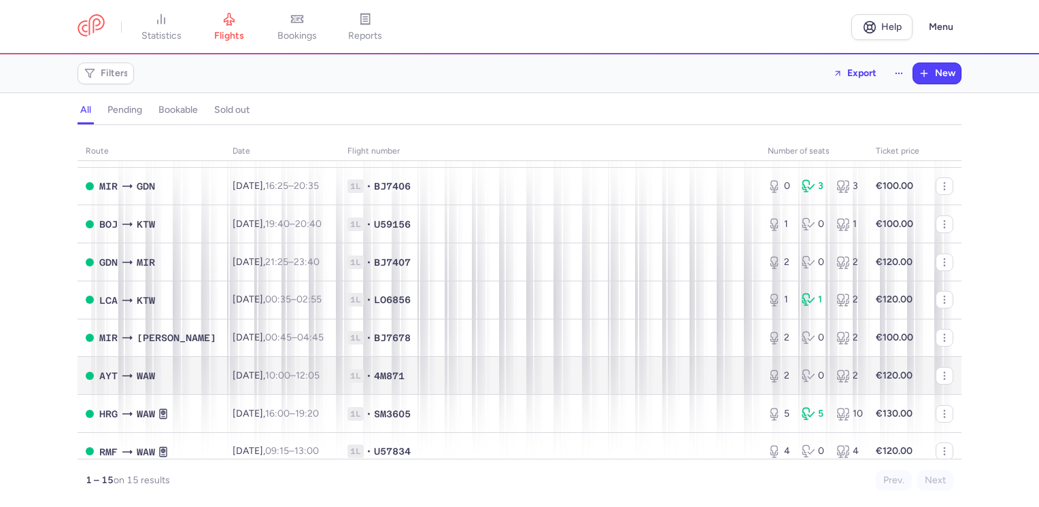
scroll to position [305, 0]
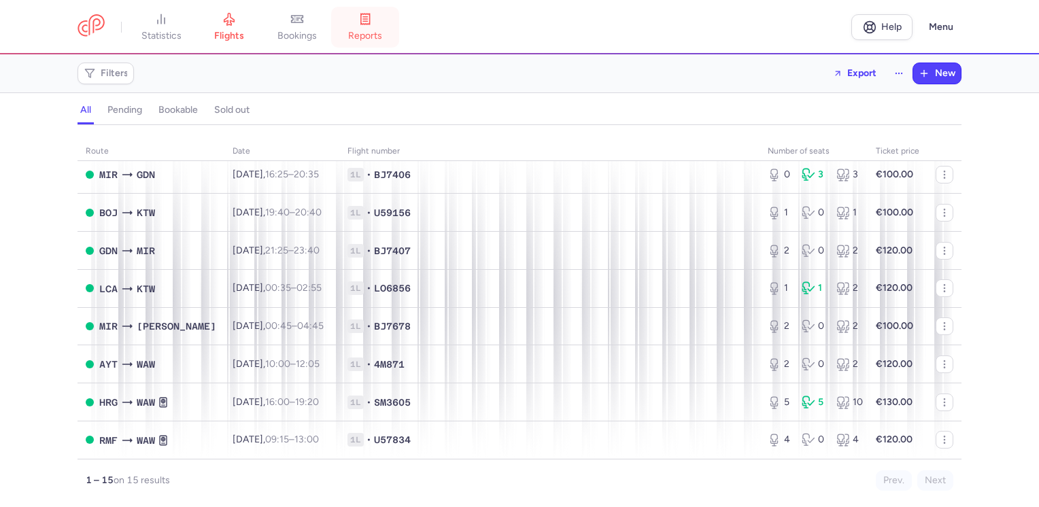
click at [372, 20] on icon at bounding box center [365, 19] width 14 height 14
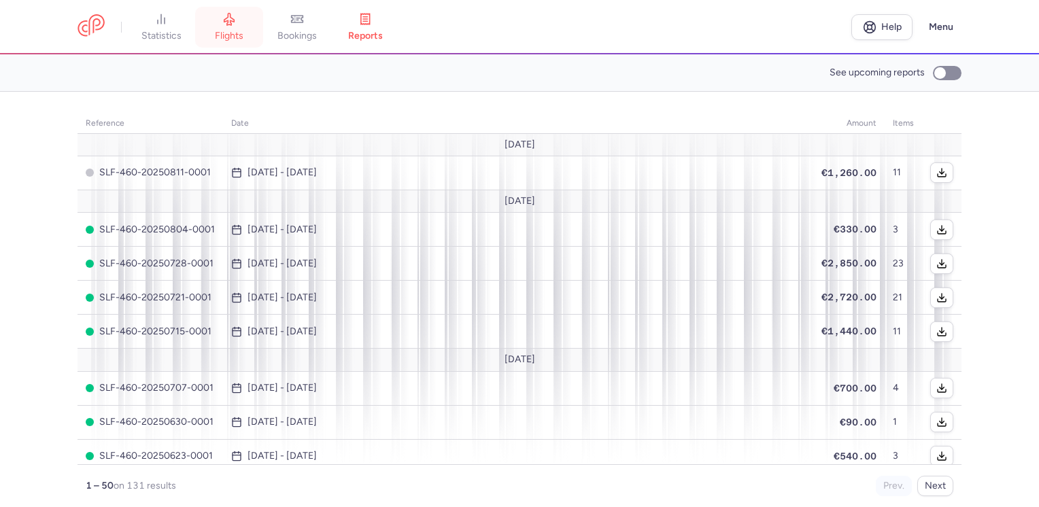
click at [233, 30] on span "flights" at bounding box center [229, 36] width 29 height 12
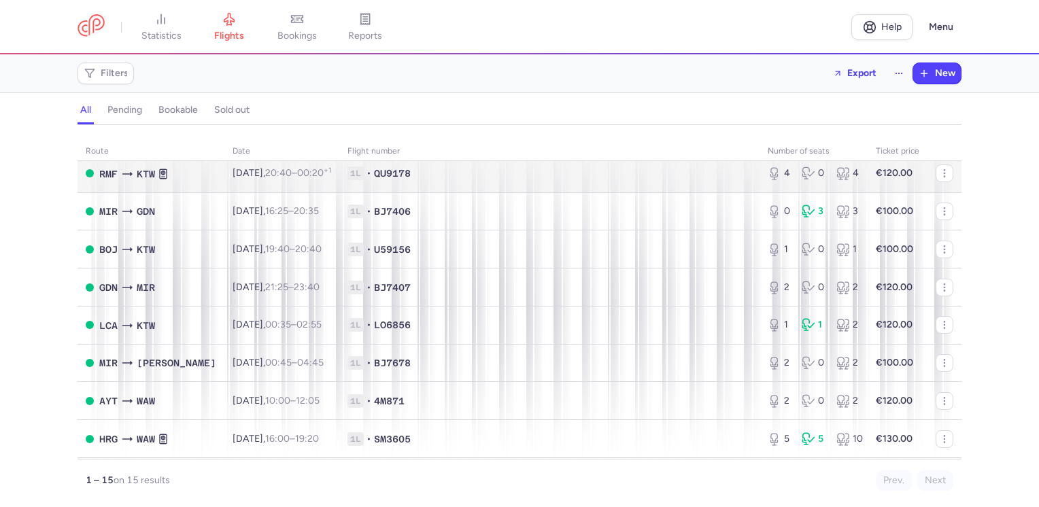
scroll to position [305, 0]
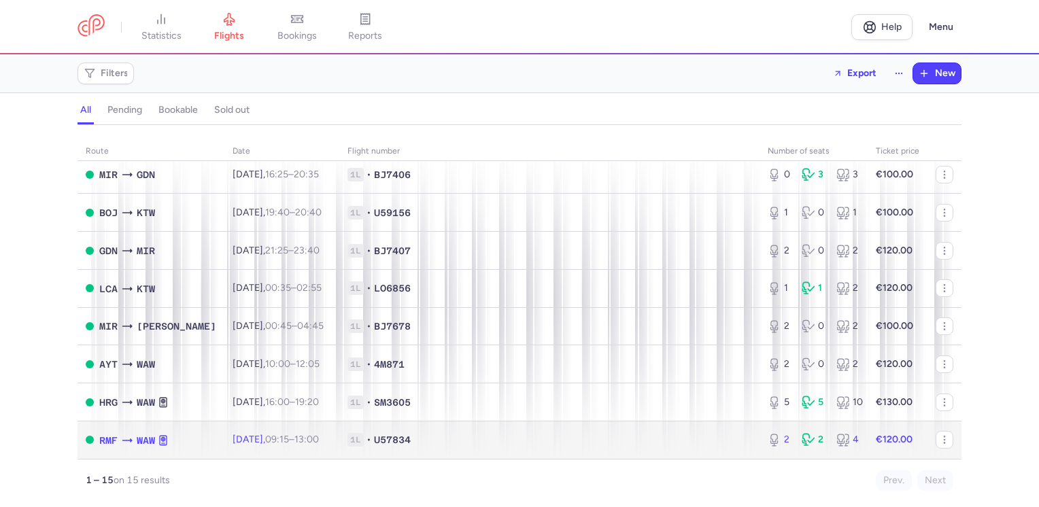
click at [911, 439] on td "€120.00" at bounding box center [898, 439] width 60 height 37
select select "days"
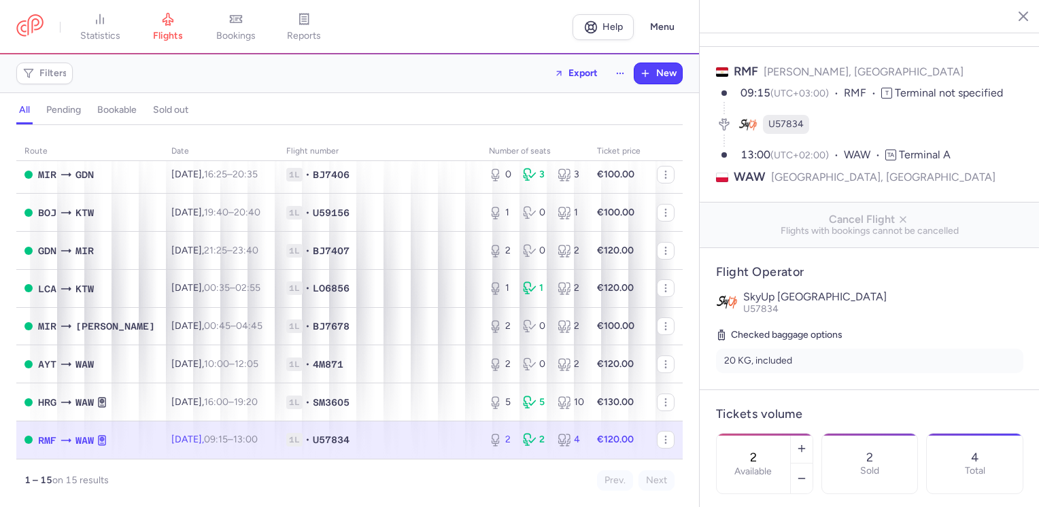
scroll to position [136, 0]
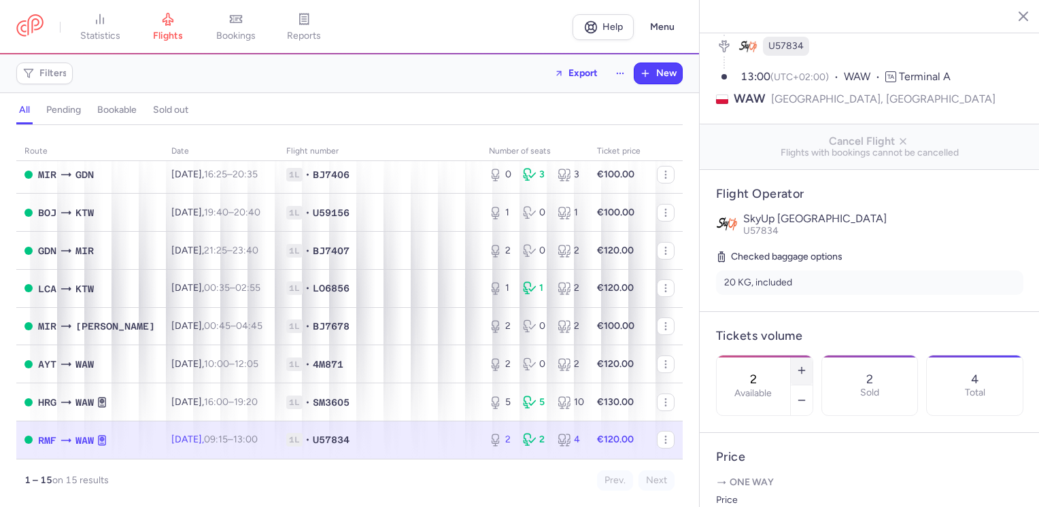
click at [804, 371] on line "button" at bounding box center [801, 371] width 6 height 0
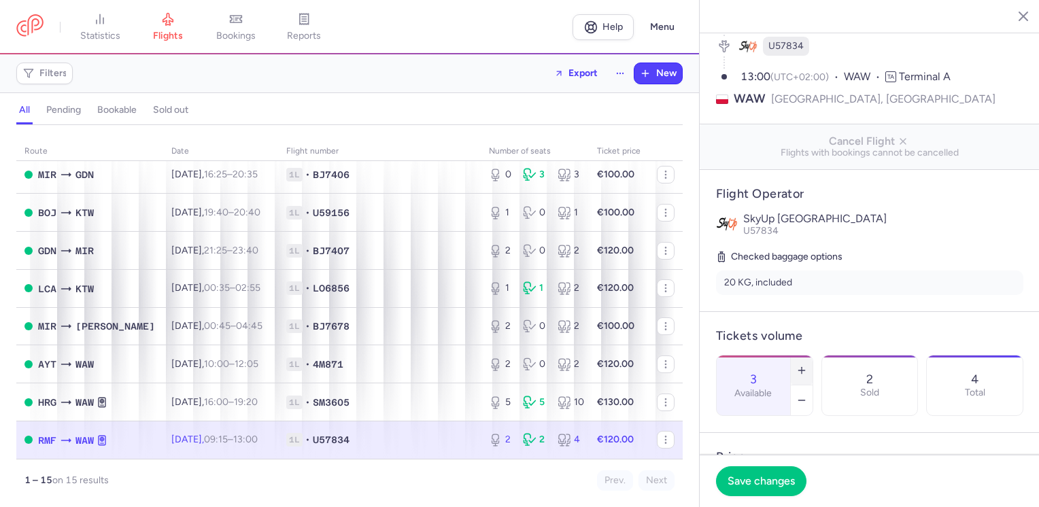
click at [804, 371] on line "button" at bounding box center [801, 371] width 6 height 0
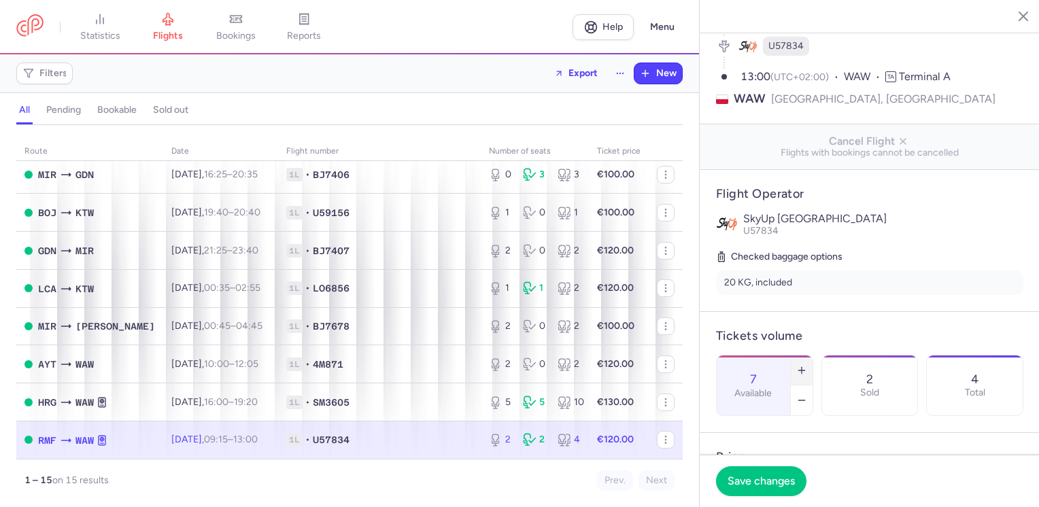
type input "8"
click at [781, 486] on span "Save changes" at bounding box center [761, 481] width 67 height 12
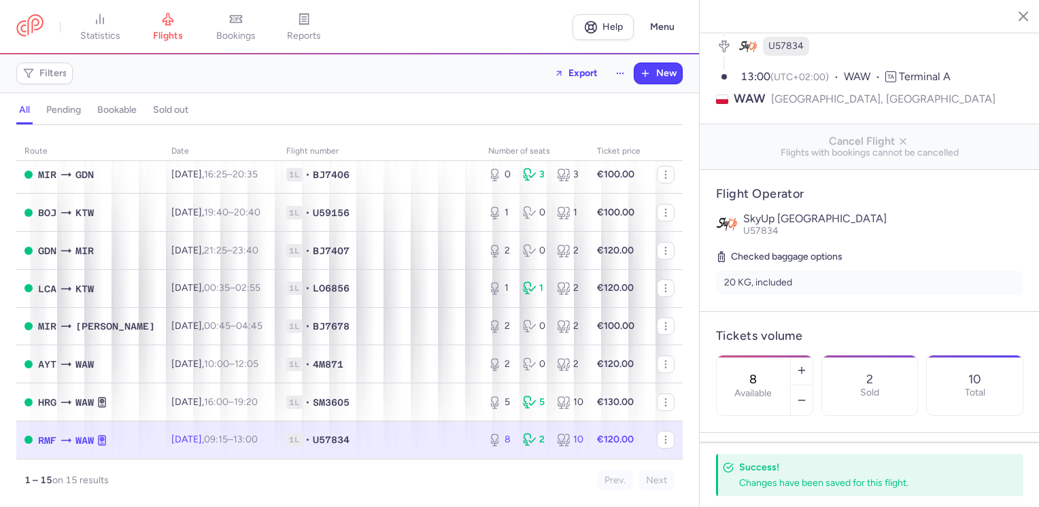
click at [1009, 17] on icon "button" at bounding box center [1013, 16] width 14 height 14
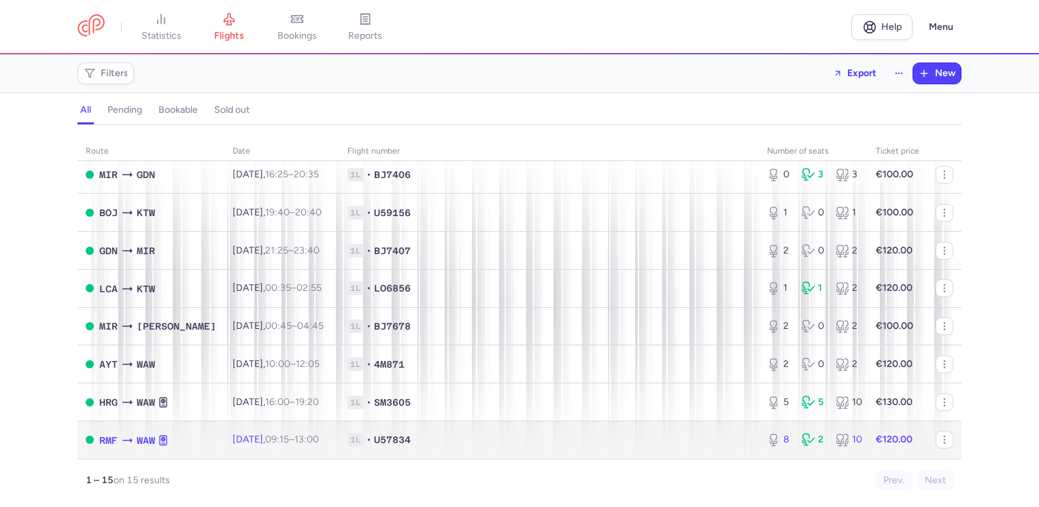
click at [905, 443] on td "€120.00" at bounding box center [898, 439] width 60 height 37
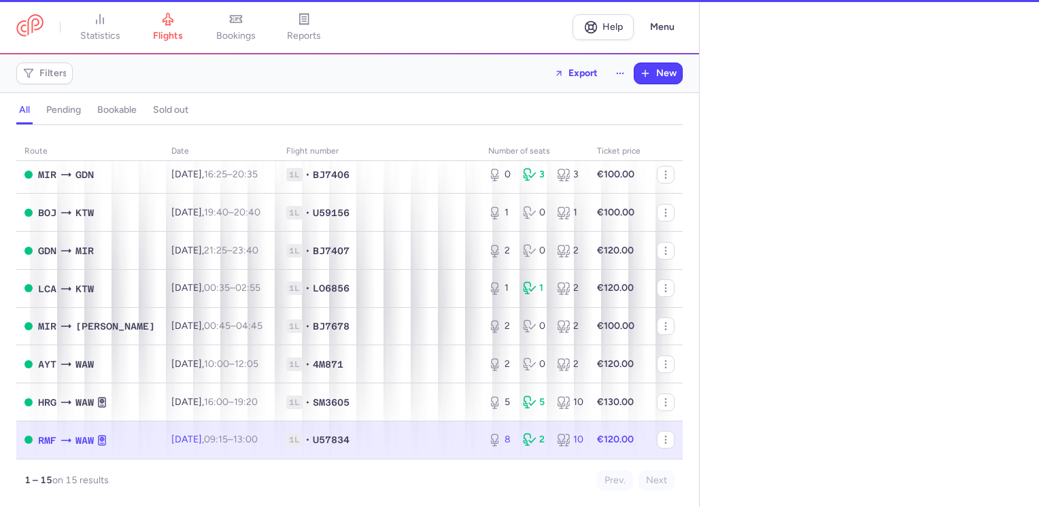
select select "days"
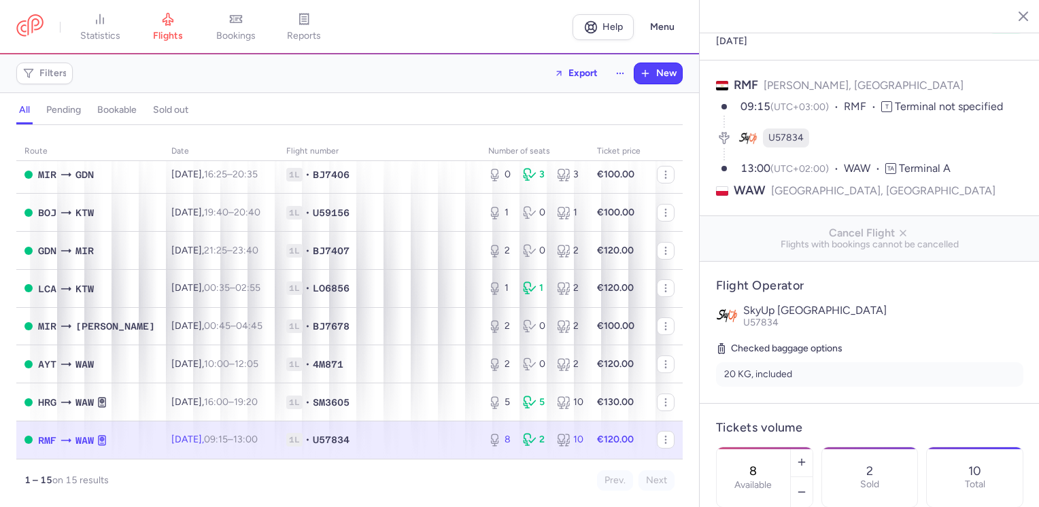
scroll to position [68, 0]
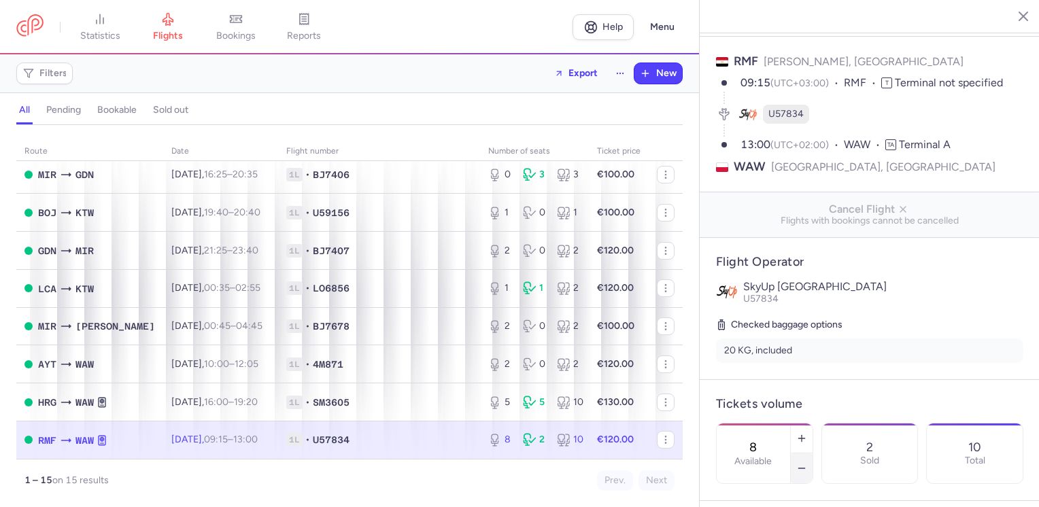
click at [813, 454] on button "button" at bounding box center [802, 469] width 22 height 30
type input "4"
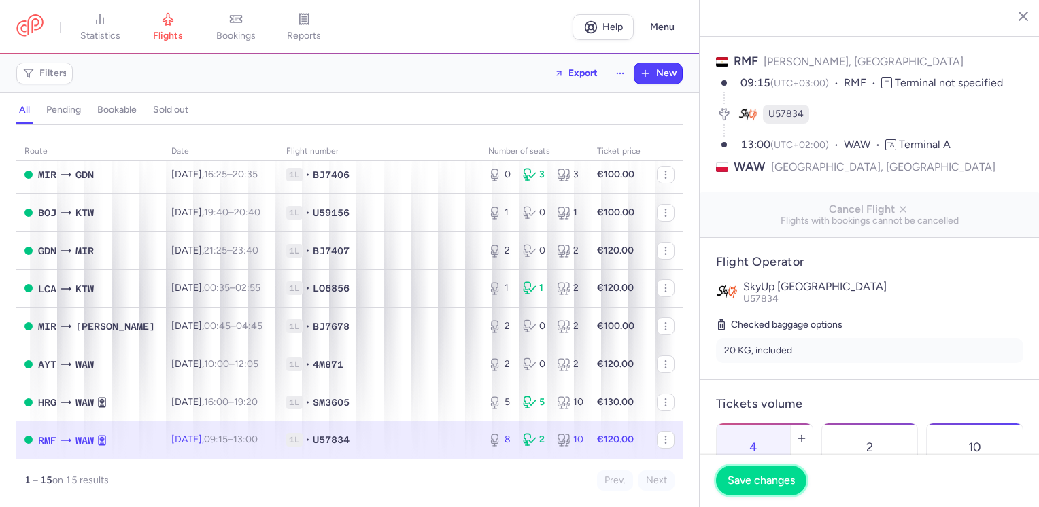
click at [779, 481] on span "Save changes" at bounding box center [761, 481] width 67 height 12
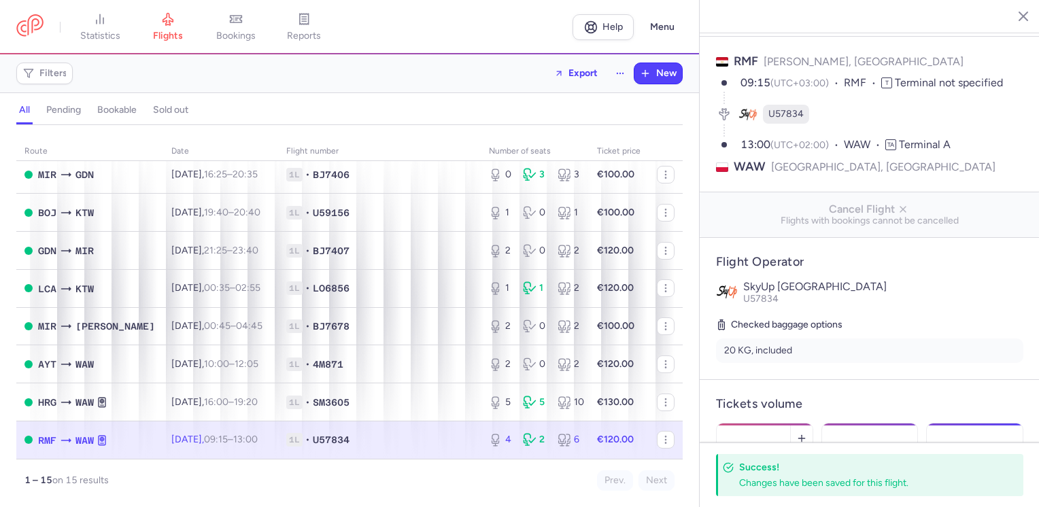
click at [1011, 18] on icon "button" at bounding box center [1013, 16] width 14 height 14
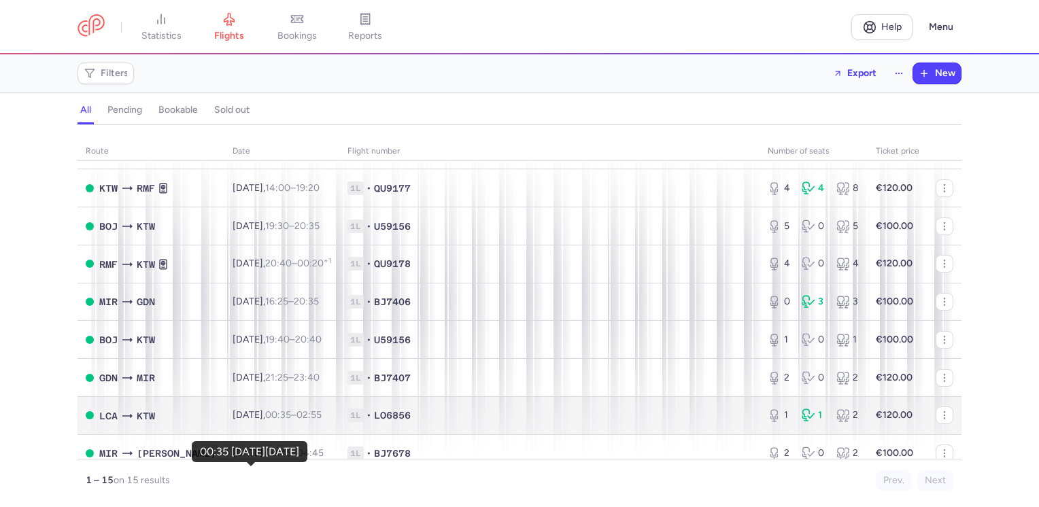
scroll to position [101, 0]
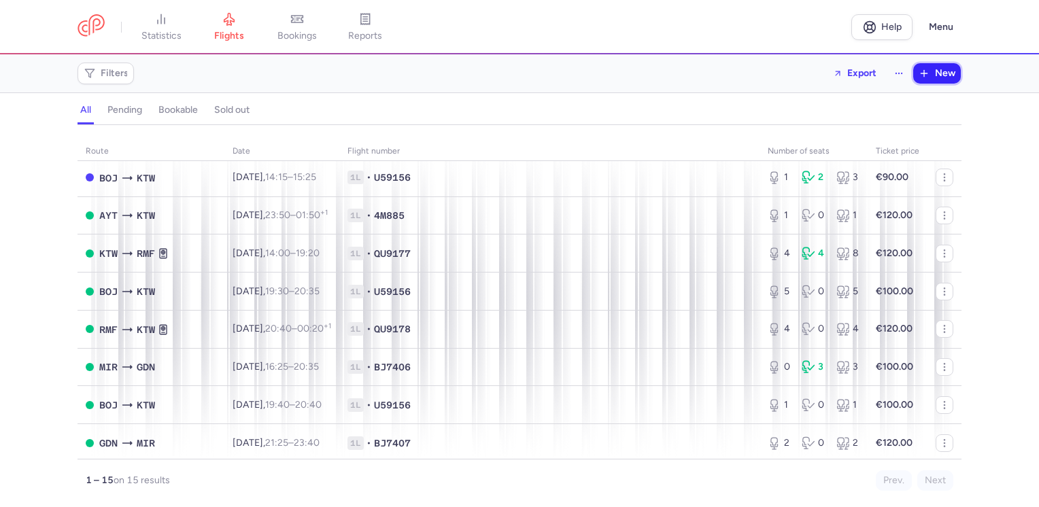
click at [942, 73] on span "New" at bounding box center [945, 73] width 20 height 11
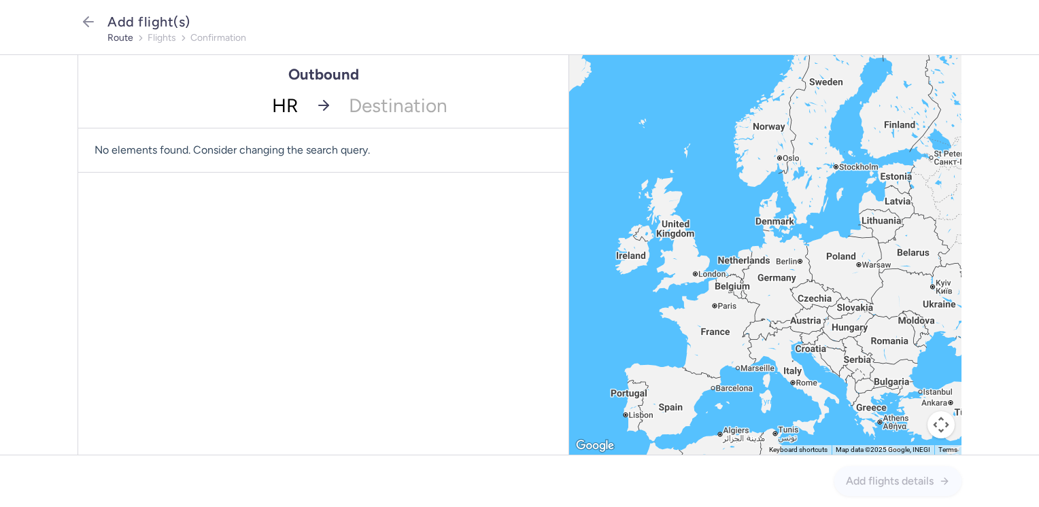
type input "HRG"
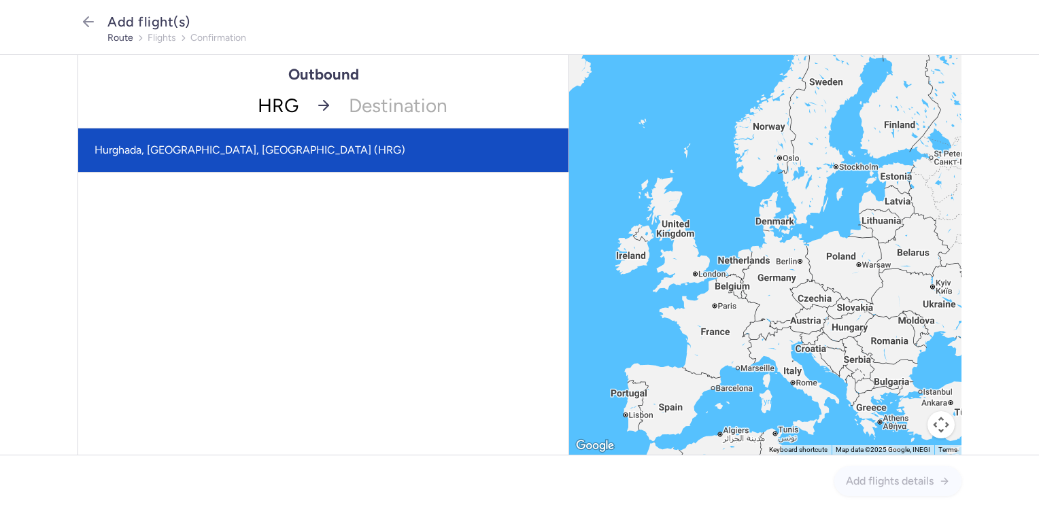
click at [265, 148] on span "Hurghada, Hurghada, Egypt (HRG)" at bounding box center [323, 151] width 490 height 44
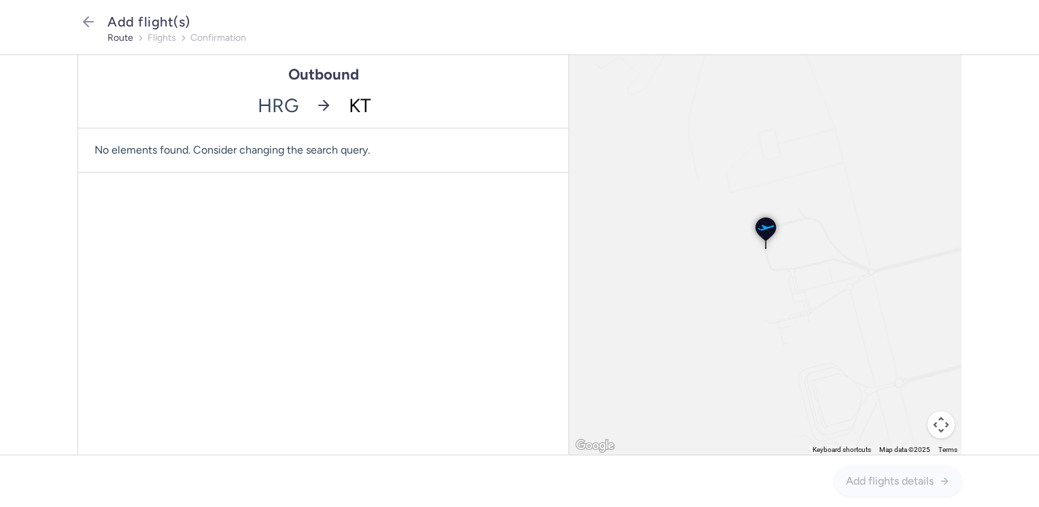
type input "KTW"
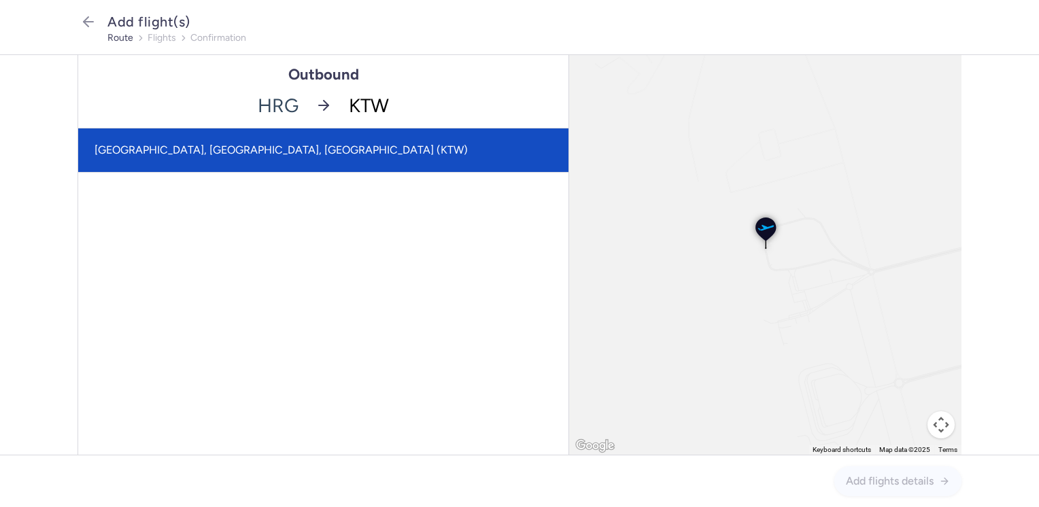
click at [265, 148] on span "Pyrzowice, Katowice, Poland (KTW)" at bounding box center [281, 149] width 373 height 13
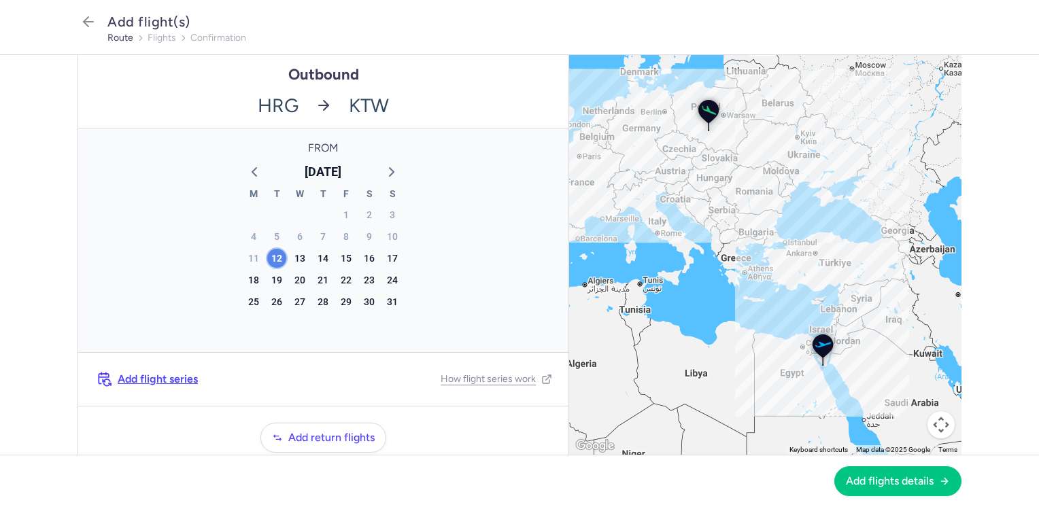
click at [273, 256] on div "12" at bounding box center [276, 258] width 19 height 19
click at [891, 492] on button "Add flights details" at bounding box center [897, 481] width 127 height 30
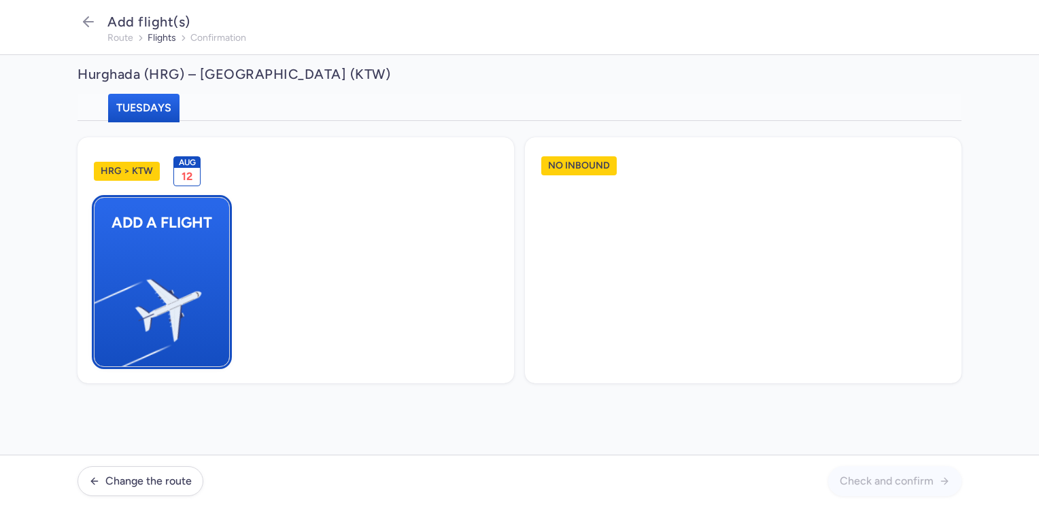
click at [175, 278] on img "button" at bounding box center [101, 304] width 230 height 211
select select "23"
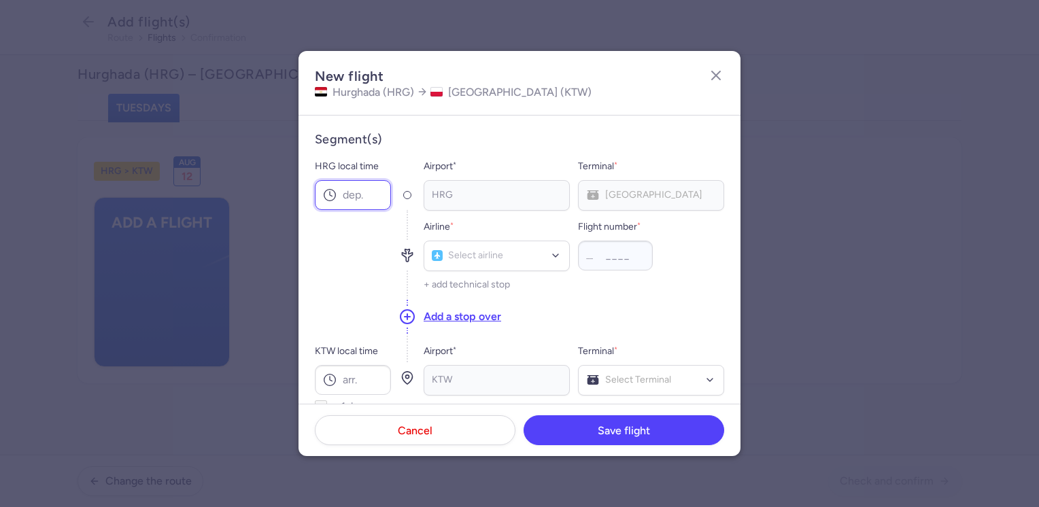
click at [369, 198] on input "HRG local time" at bounding box center [353, 195] width 76 height 30
type input "09:15"
click at [347, 372] on input "KTW local time" at bounding box center [353, 380] width 76 height 30
type input "12:45"
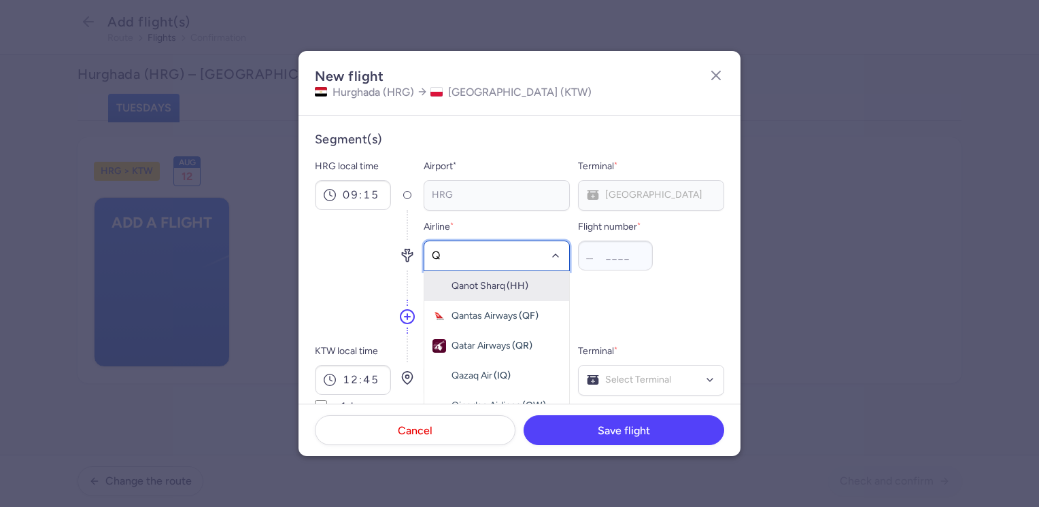
type input "QU"
click at [503, 277] on span "Skyline Express Airlines (QU)" at bounding box center [496, 286] width 145 height 30
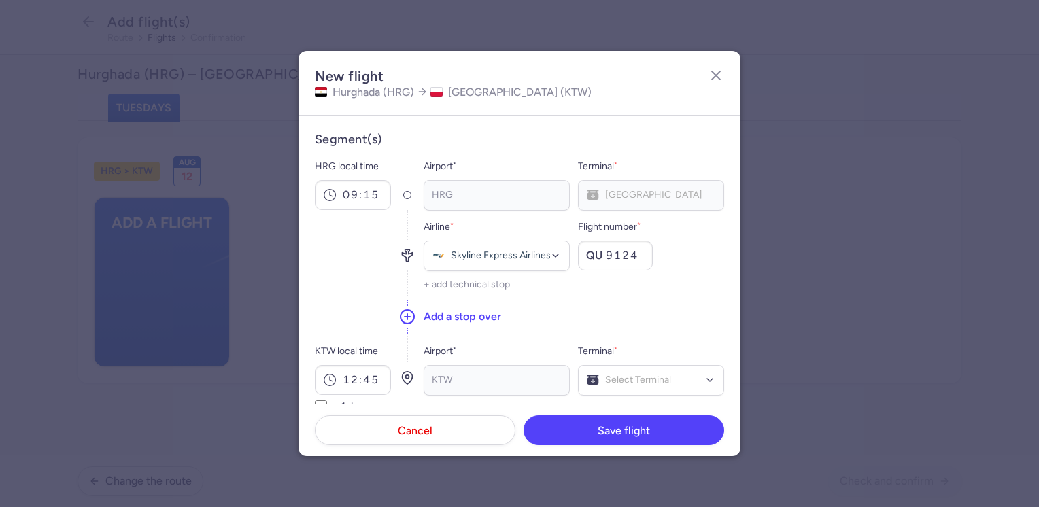
type input "9124"
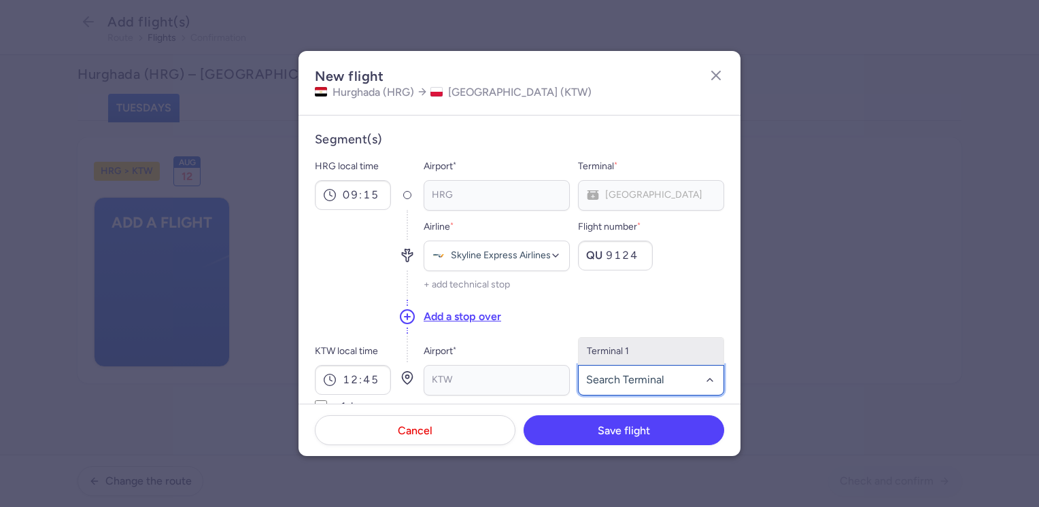
click at [612, 347] on span "Terminal 1" at bounding box center [608, 351] width 42 height 12
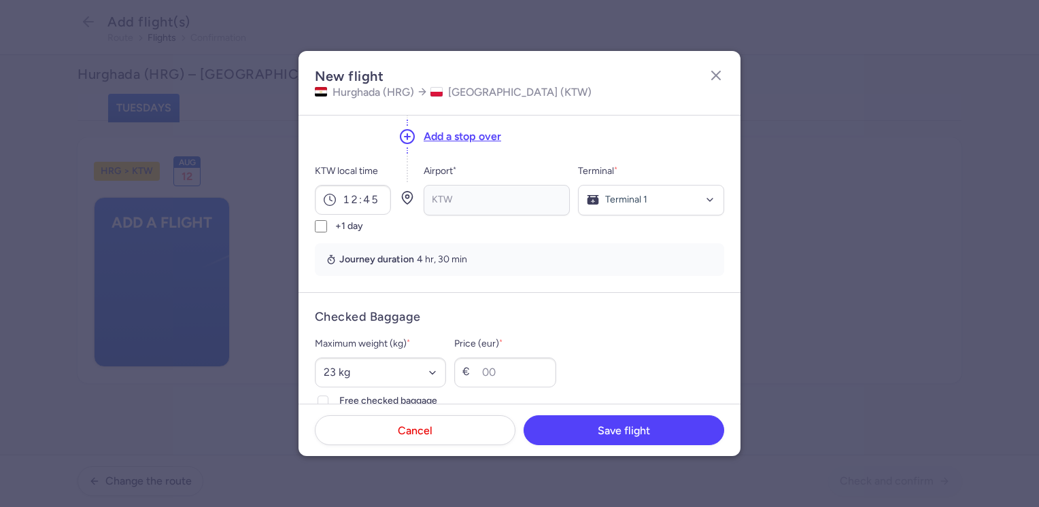
scroll to position [204, 0]
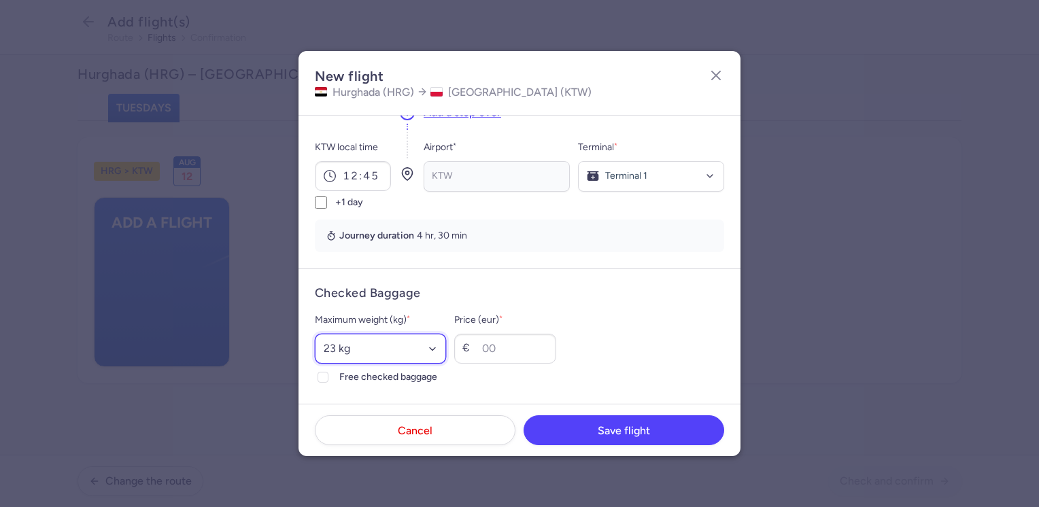
click at [396, 349] on select "Select an option 15 kg 16 kg 17 kg 18 kg 19 kg 20 kg 21 kg 22 kg 23 kg 24 kg 25…" at bounding box center [380, 349] width 131 height 30
select select "20"
click at [315, 334] on select "Select an option 15 kg 16 kg 17 kg 18 kg 19 kg 20 kg 21 kg 22 kg 23 kg 24 kg 25…" at bounding box center [380, 349] width 131 height 30
click at [358, 375] on span "Free checked baggage" at bounding box center [392, 377] width 107 height 16
click at [328, 375] on input "Free checked baggage" at bounding box center [323, 377] width 11 height 11
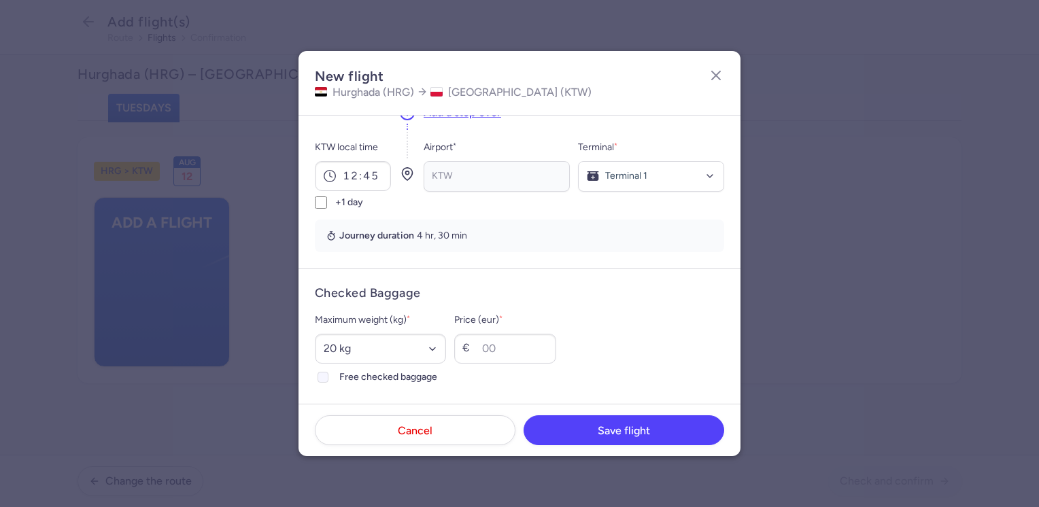
checkbox input "true"
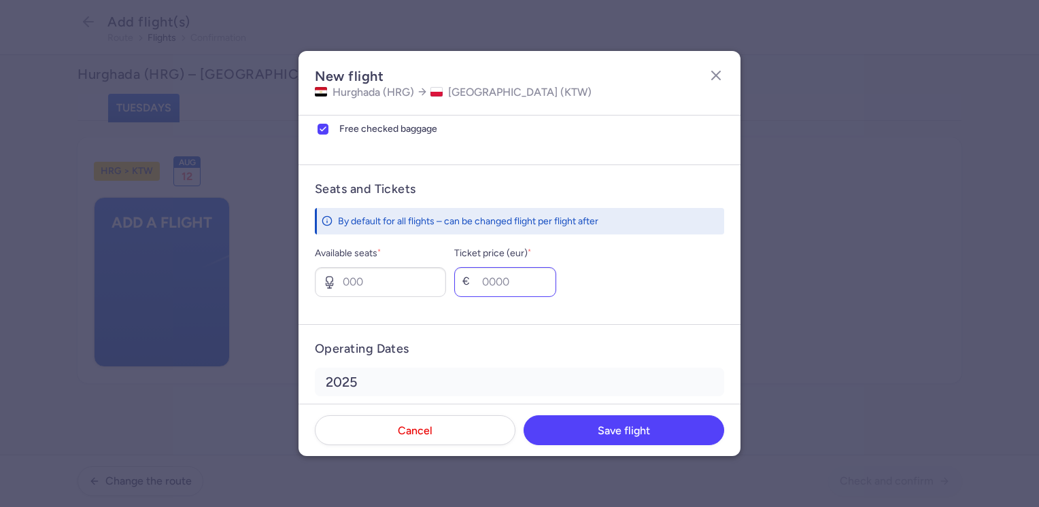
scroll to position [476, 0]
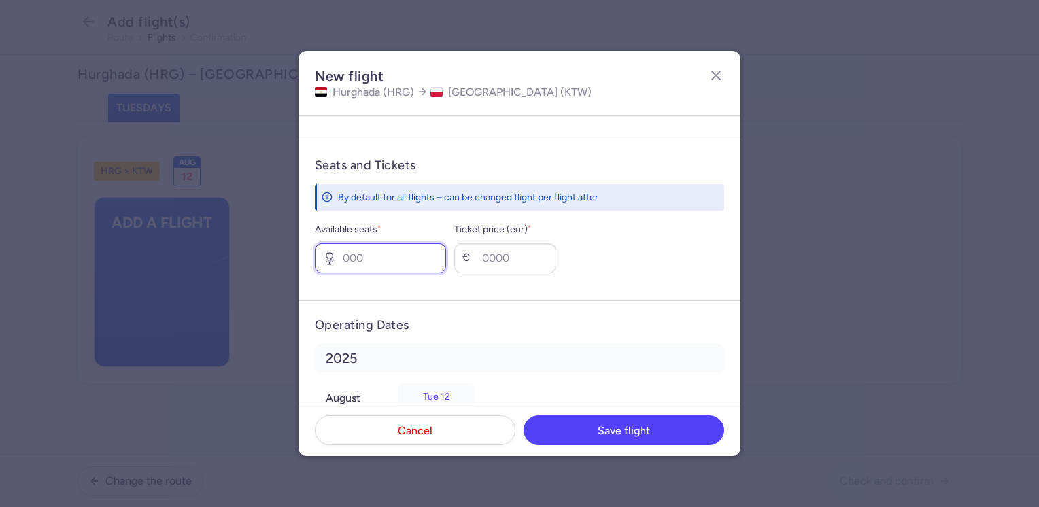
click at [390, 257] on input "Available seats *" at bounding box center [380, 258] width 131 height 30
type input "1"
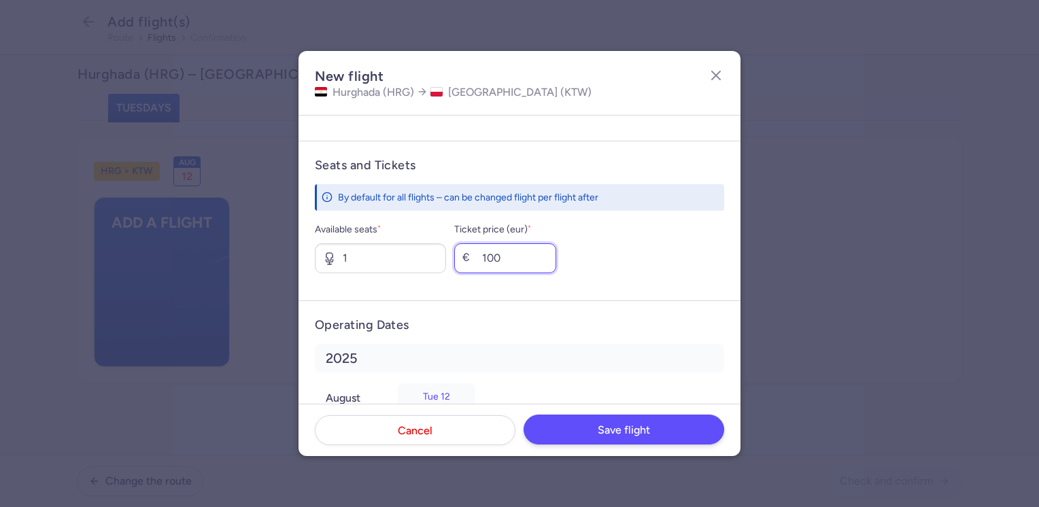
type input "100"
click at [622, 425] on span "Save flight" at bounding box center [624, 430] width 52 height 12
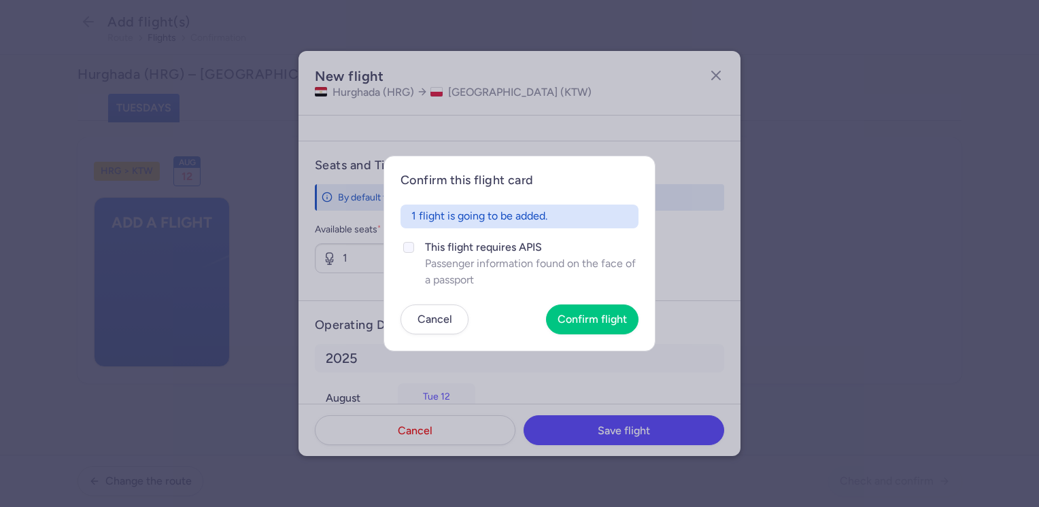
click at [496, 248] on span "This flight requires APIS" at bounding box center [532, 247] width 214 height 16
click at [414, 248] on input "This flight requires APIS Passenger information found on the face of a passport" at bounding box center [408, 247] width 11 height 11
checkbox input "true"
click at [594, 311] on button "Confirm flight" at bounding box center [592, 319] width 92 height 30
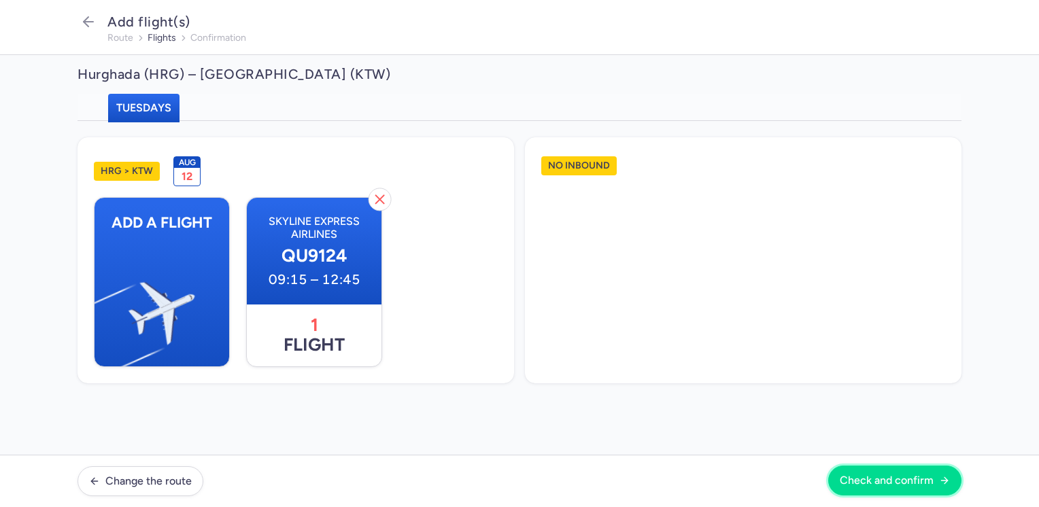
click at [879, 485] on span "Check and confirm" at bounding box center [887, 481] width 94 height 12
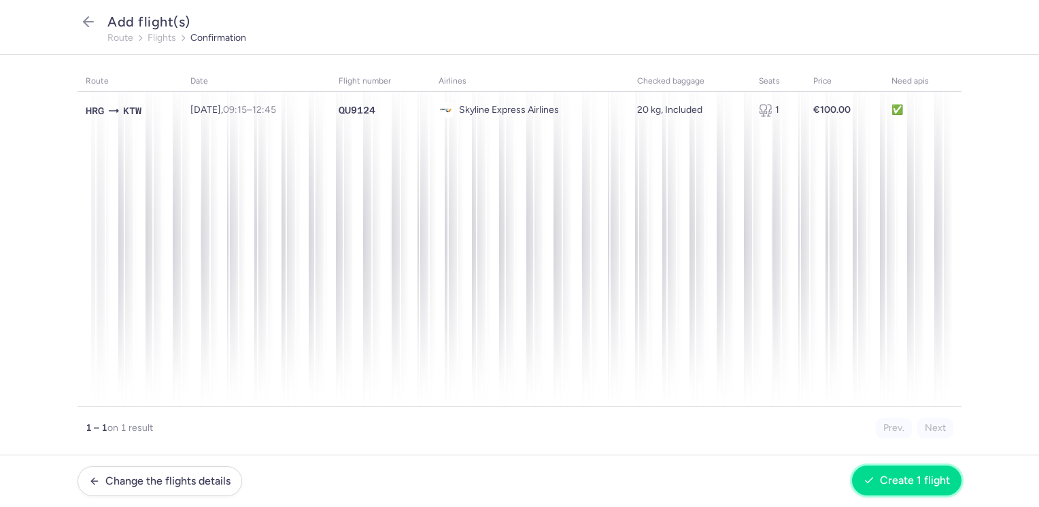
click at [897, 481] on span "Create 1 flight" at bounding box center [915, 481] width 70 height 12
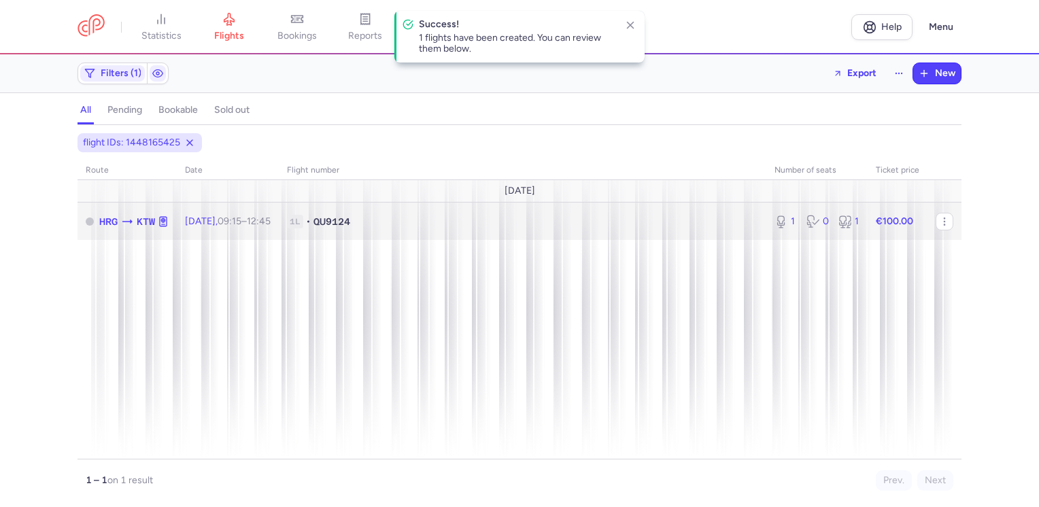
click at [919, 218] on td "€100.00" at bounding box center [898, 221] width 60 height 37
select select "days"
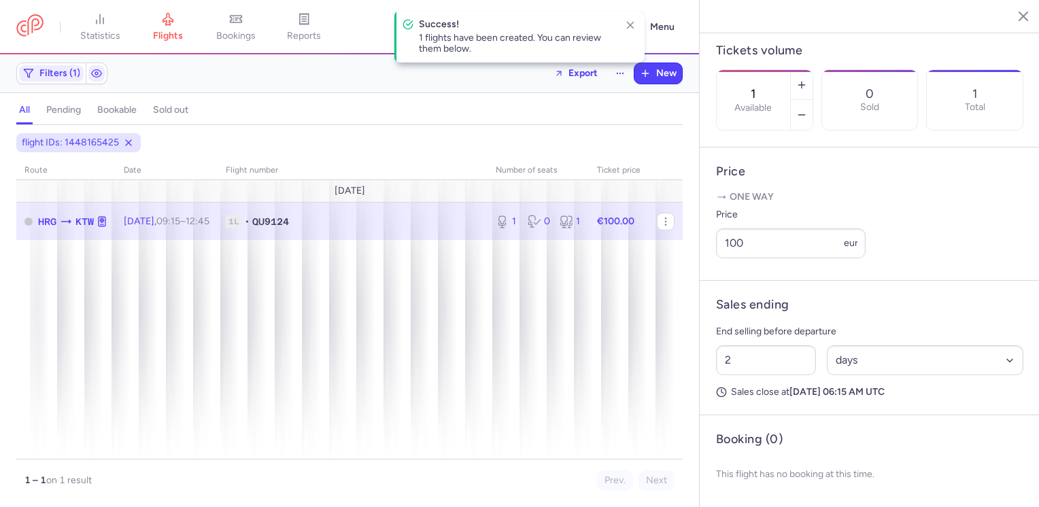
scroll to position [430, 0]
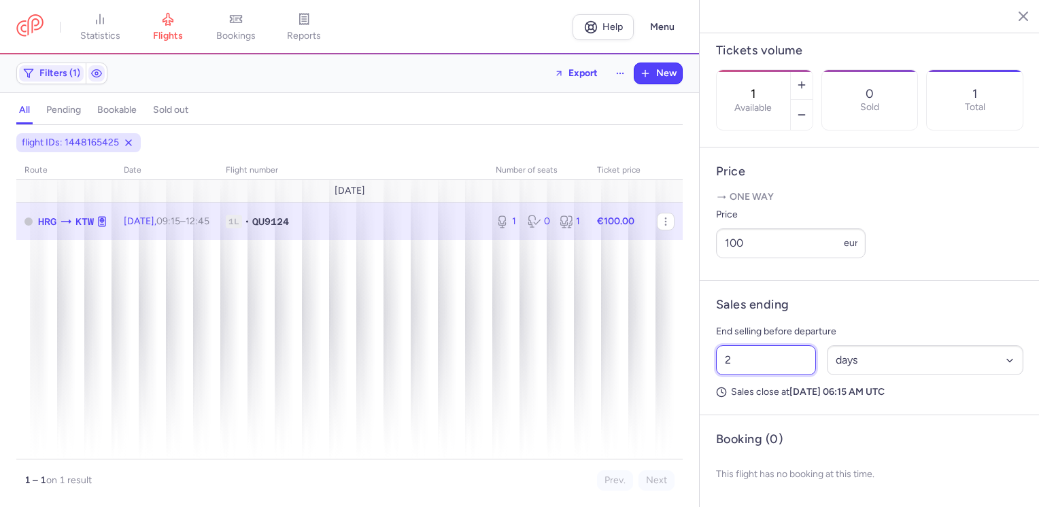
click at [702, 367] on article "Sales ending End selling before departure 2 Select an option hours days Sales c…" at bounding box center [870, 348] width 340 height 135
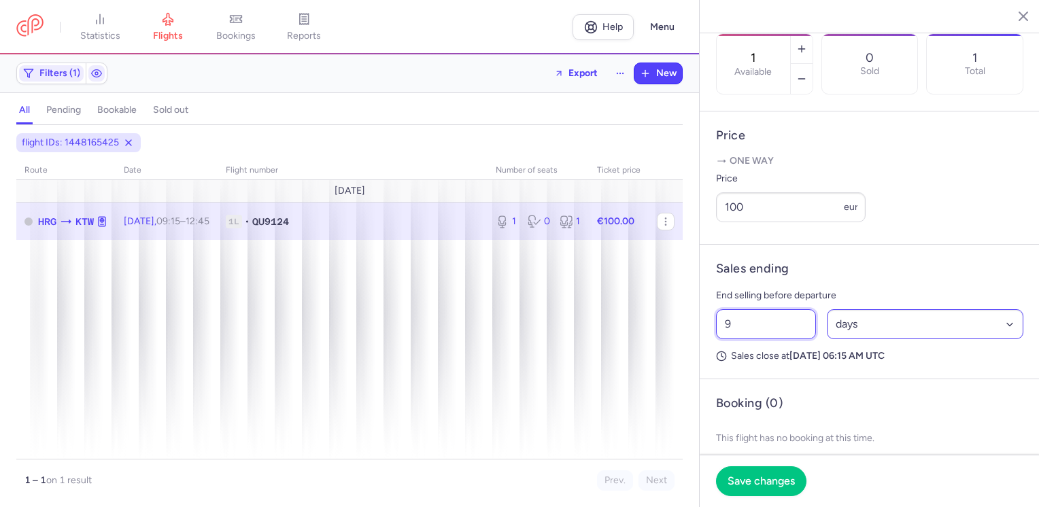
type input "9"
click at [854, 339] on select "Select an option hours days" at bounding box center [925, 324] width 197 height 30
select select "hours"
click at [827, 339] on select "Select an option hours days" at bounding box center [925, 324] width 197 height 30
click at [783, 471] on button "Save changes" at bounding box center [761, 481] width 90 height 30
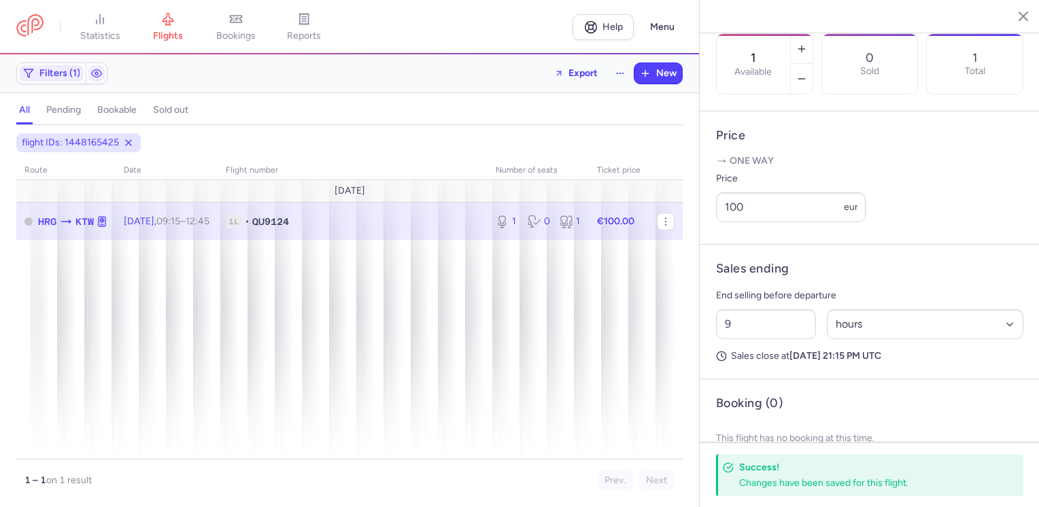
click at [1018, 12] on icon "button" at bounding box center [1013, 16] width 14 height 14
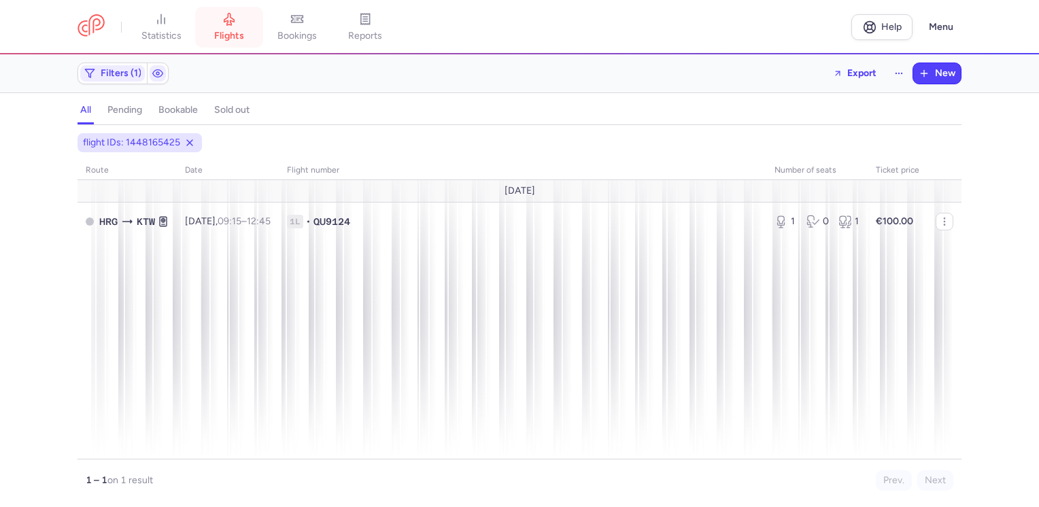
drag, startPoint x: 228, startPoint y: 22, endPoint x: 236, endPoint y: 33, distance: 13.2
click at [228, 22] on icon at bounding box center [229, 19] width 14 height 14
